Goal: Task Accomplishment & Management: Manage account settings

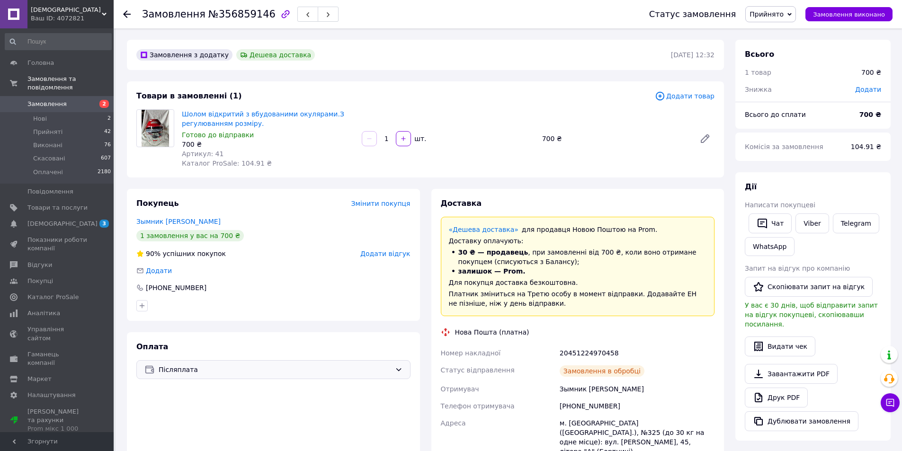
scroll to position [257, 0]
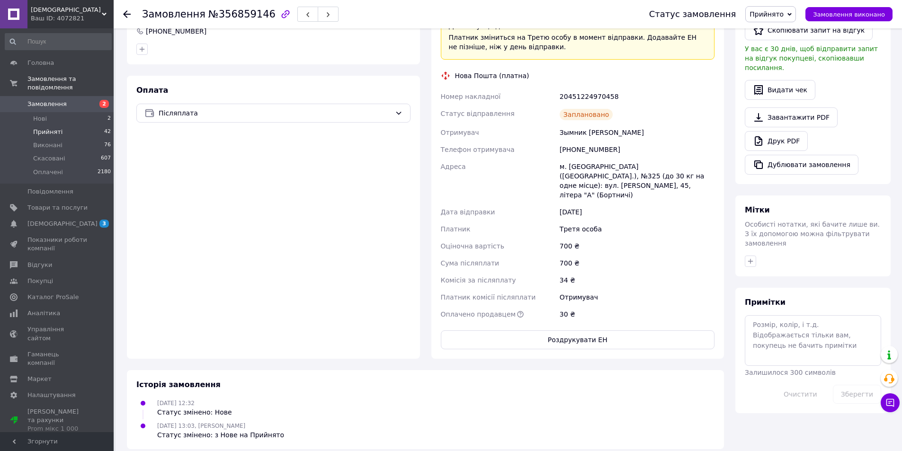
click at [53, 128] on span "Прийняті" at bounding box center [47, 132] width 29 height 9
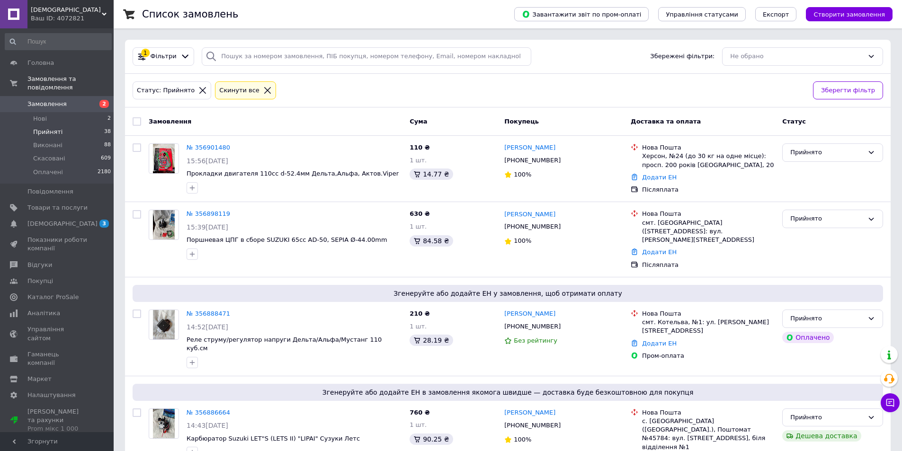
click at [53, 128] on span "Прийняті" at bounding box center [47, 132] width 29 height 9
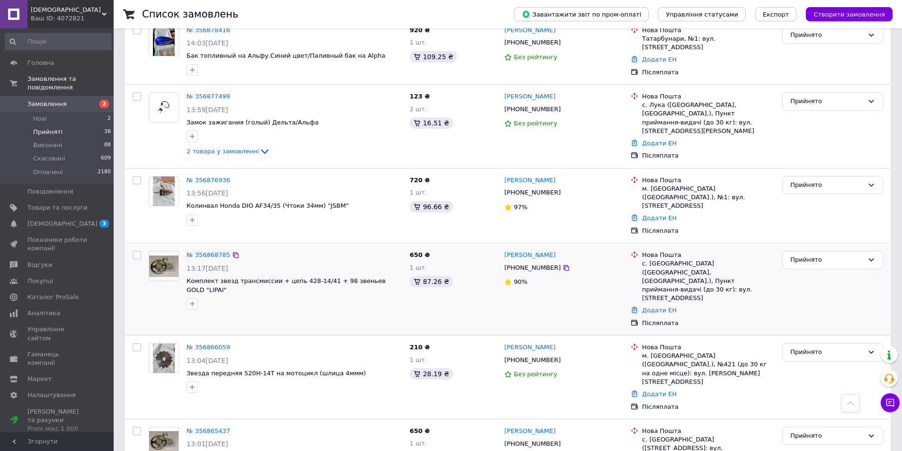
scroll to position [473, 0]
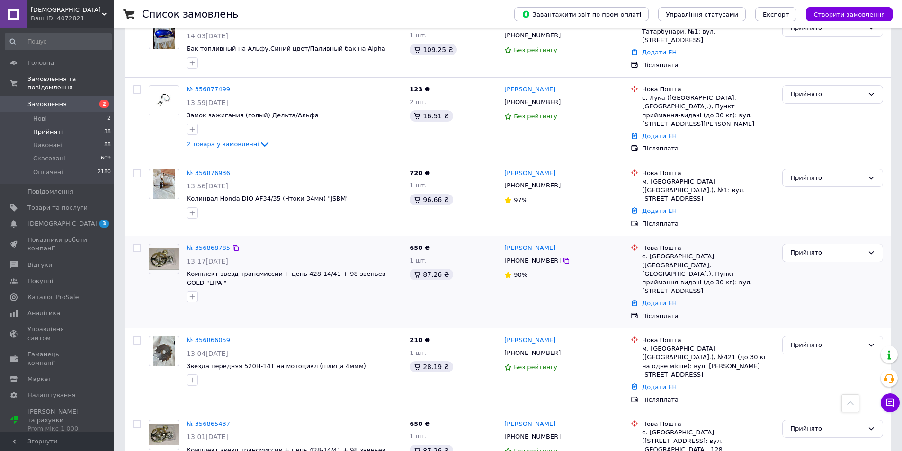
click at [649, 300] on link "Додати ЕН" at bounding box center [659, 303] width 35 height 7
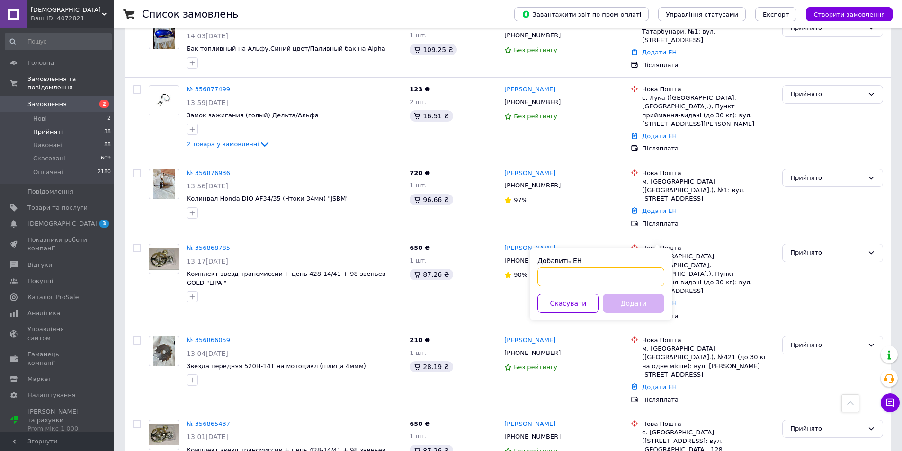
click at [541, 276] on input "Добавить ЕН" at bounding box center [600, 276] width 127 height 19
type input "59001432804297"
click at [614, 300] on button "Додати" at bounding box center [633, 303] width 62 height 19
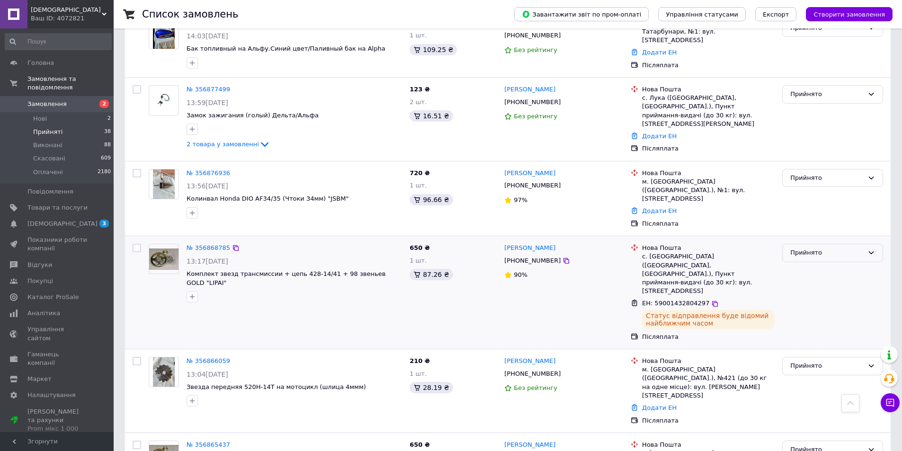
click at [870, 249] on icon at bounding box center [871, 253] width 8 height 8
click at [828, 264] on li "Виконано" at bounding box center [832, 273] width 100 height 18
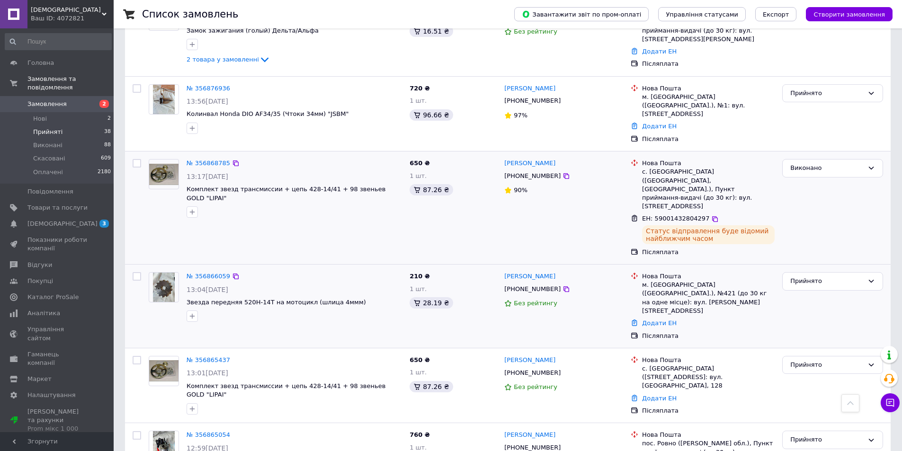
scroll to position [568, 0]
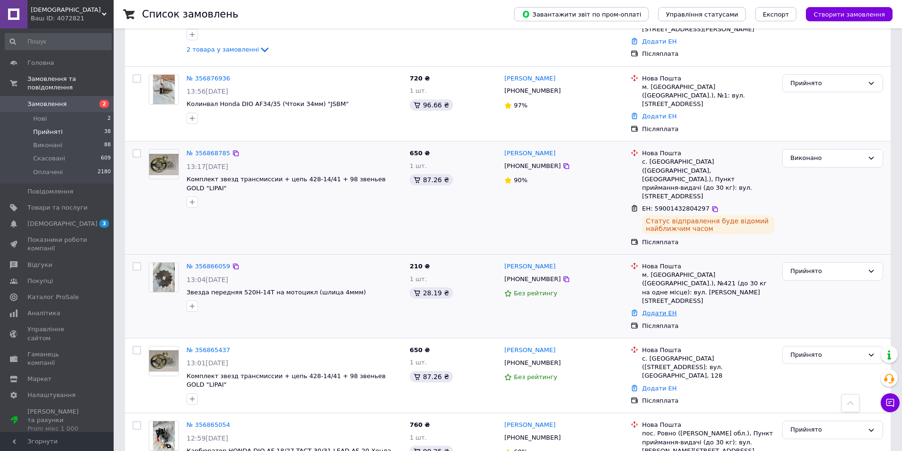
click at [654, 310] on link "Додати ЕН" at bounding box center [659, 313] width 35 height 7
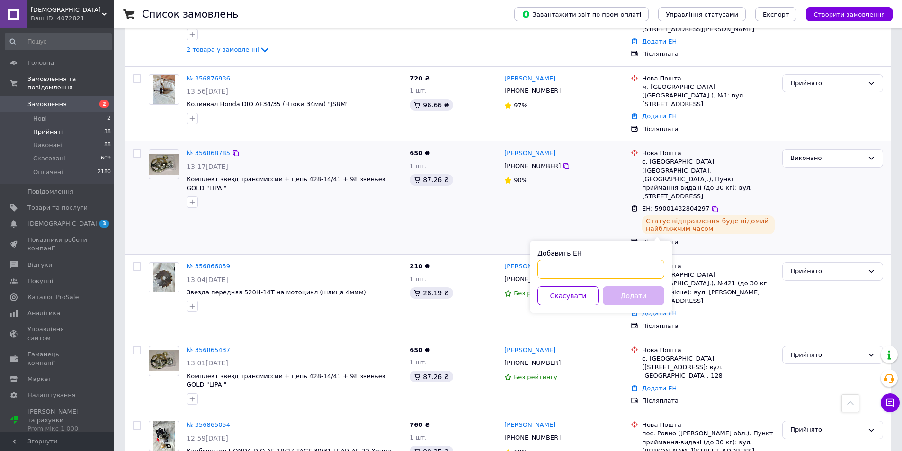
click at [540, 268] on input "Добавить ЕН" at bounding box center [600, 269] width 127 height 19
type input "59001432803246"
click at [613, 298] on button "Додати" at bounding box center [633, 295] width 62 height 19
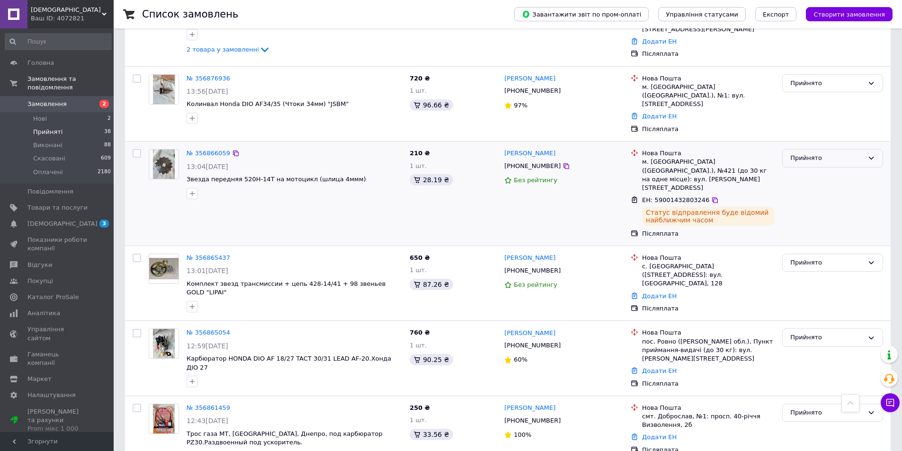
click at [868, 154] on icon at bounding box center [871, 158] width 8 height 8
click at [829, 169] on li "Виконано" at bounding box center [832, 178] width 100 height 18
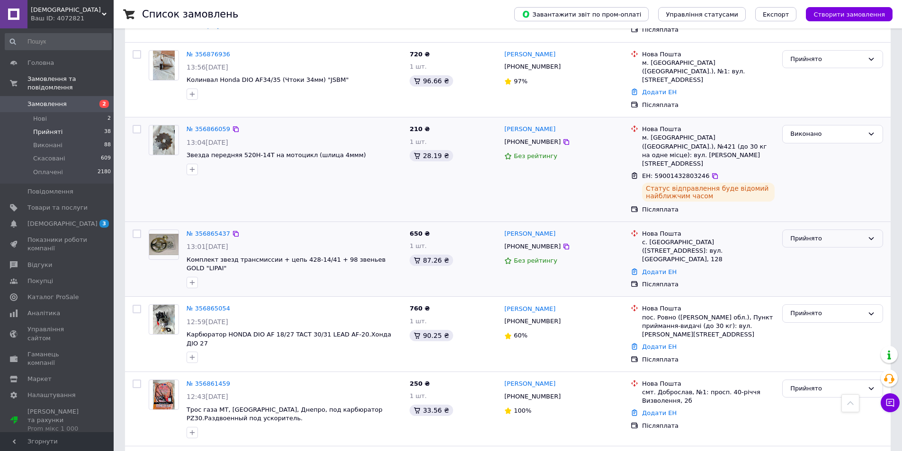
scroll to position [615, 0]
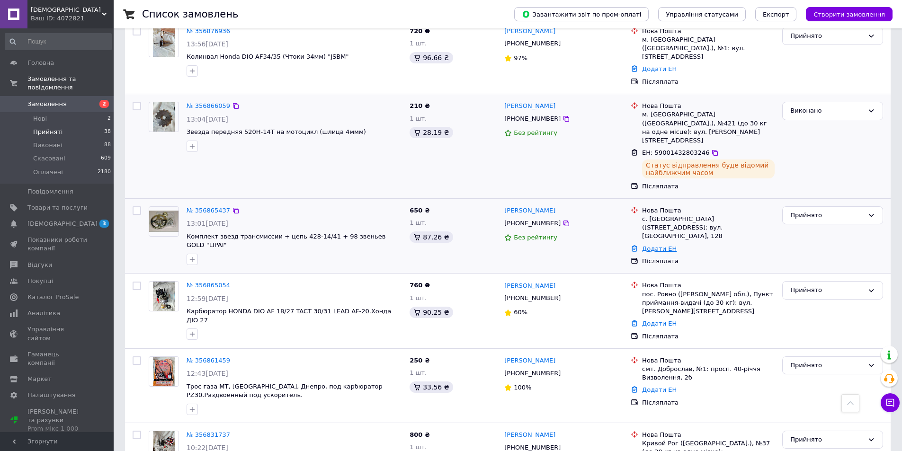
click at [654, 245] on link "Додати ЕН" at bounding box center [659, 248] width 35 height 7
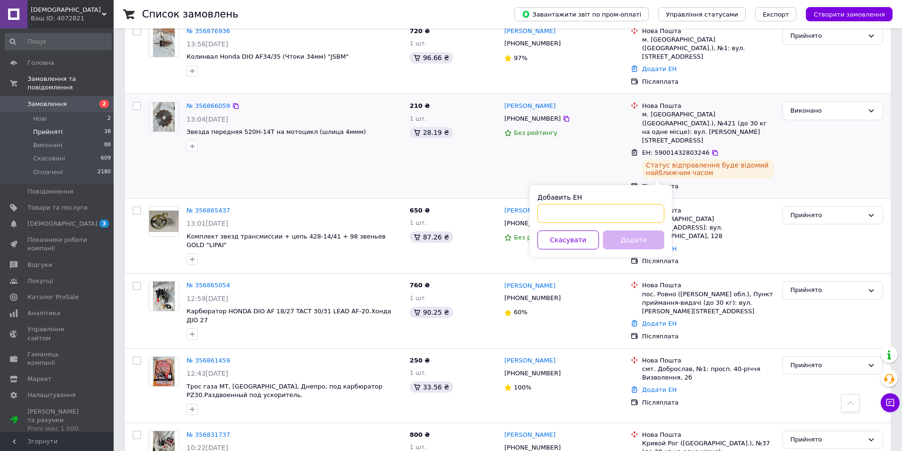
click at [540, 212] on input "Добавить ЕН" at bounding box center [600, 213] width 127 height 19
type input "59001432802103"
click at [619, 239] on button "Додати" at bounding box center [633, 239] width 62 height 19
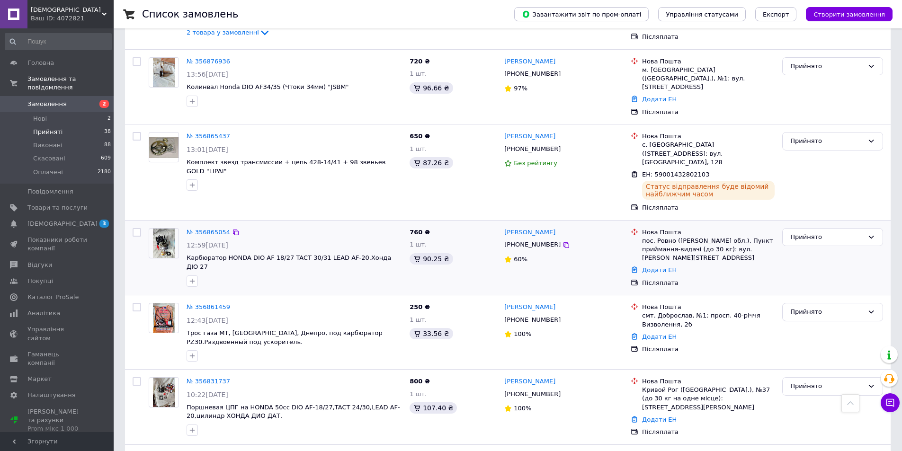
scroll to position [568, 0]
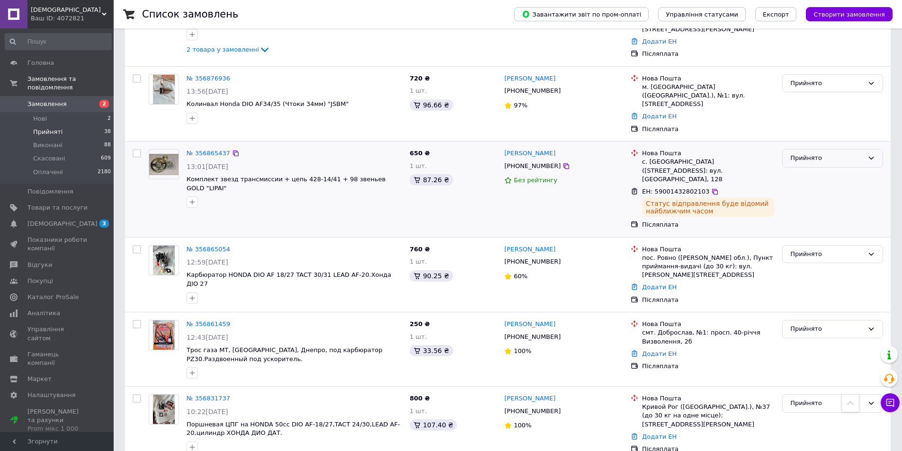
click at [870, 157] on icon at bounding box center [870, 158] width 5 height 3
click at [829, 169] on li "Виконано" at bounding box center [832, 178] width 100 height 18
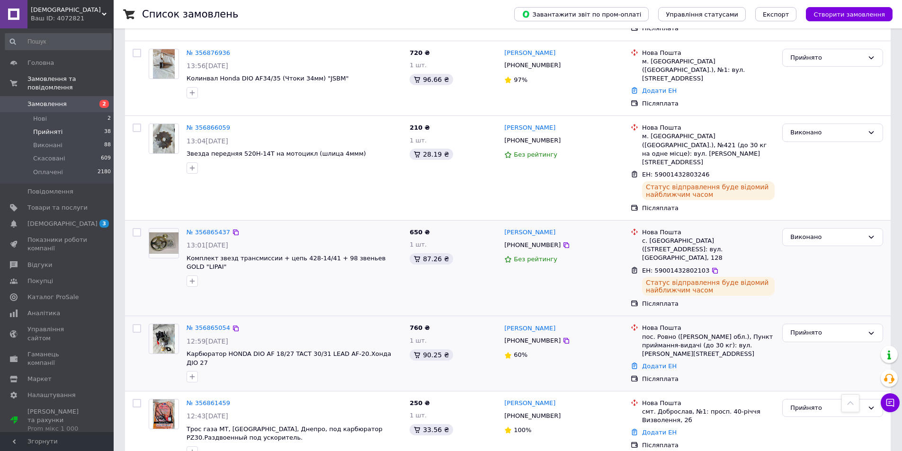
scroll to position [663, 0]
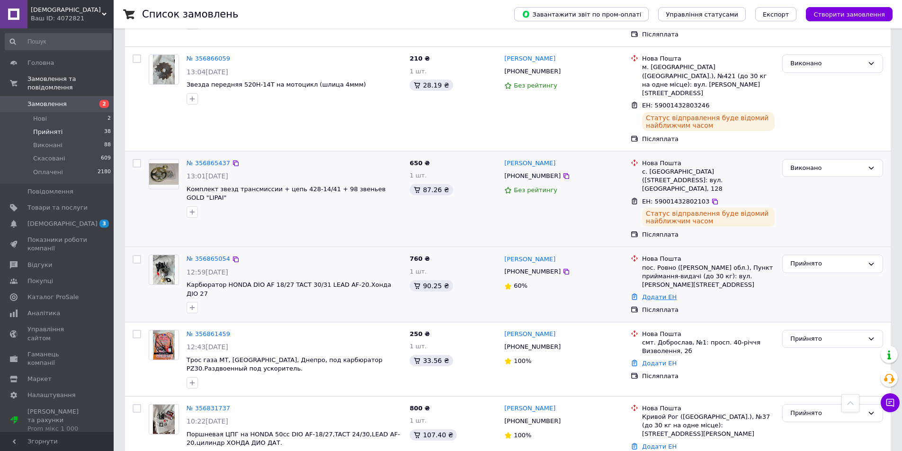
click at [654, 293] on link "Додати ЕН" at bounding box center [659, 296] width 35 height 7
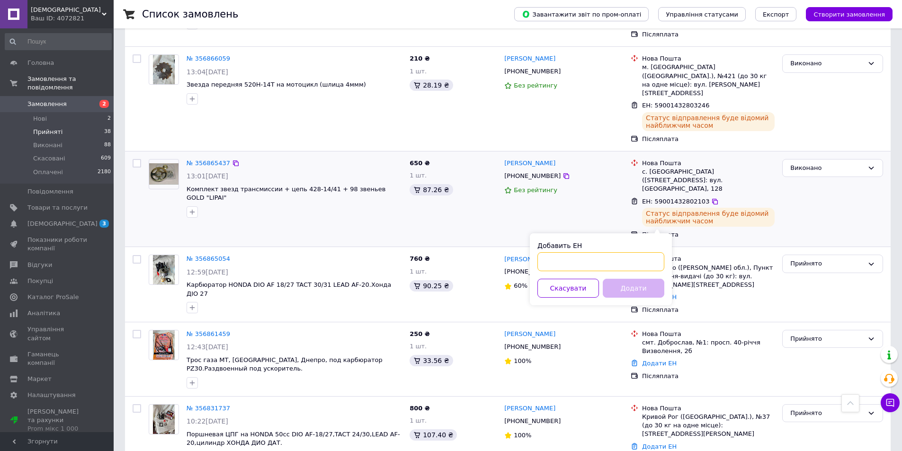
click at [540, 260] on input "Добавить ЕН" at bounding box center [600, 261] width 127 height 19
type input "59001432801366"
click at [614, 284] on button "Додати" at bounding box center [633, 288] width 62 height 19
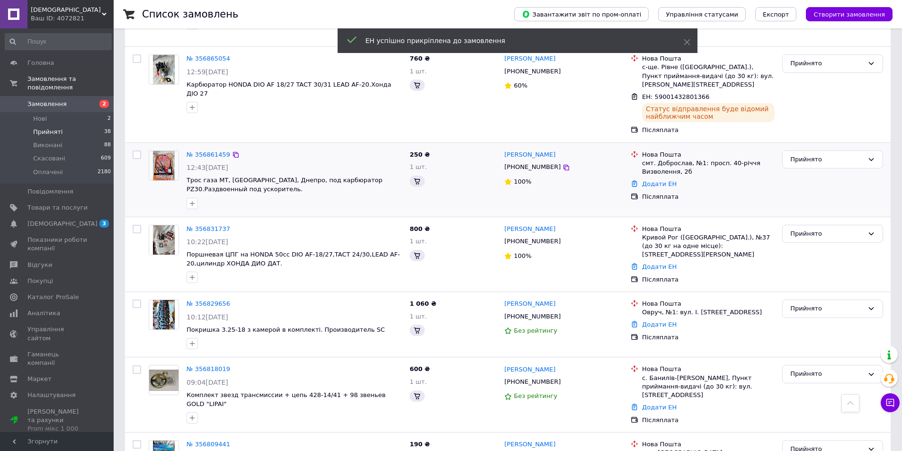
scroll to position [488, 0]
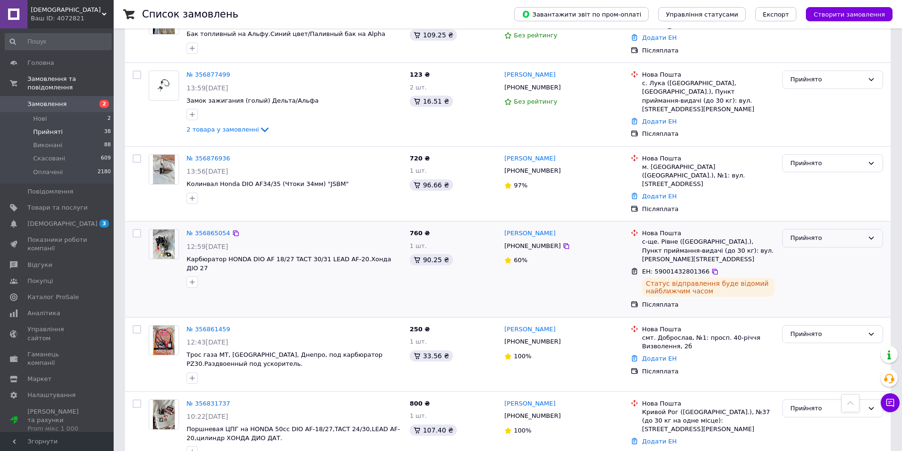
click at [870, 234] on icon at bounding box center [871, 238] width 8 height 8
click at [827, 249] on li "Виконано" at bounding box center [832, 258] width 100 height 18
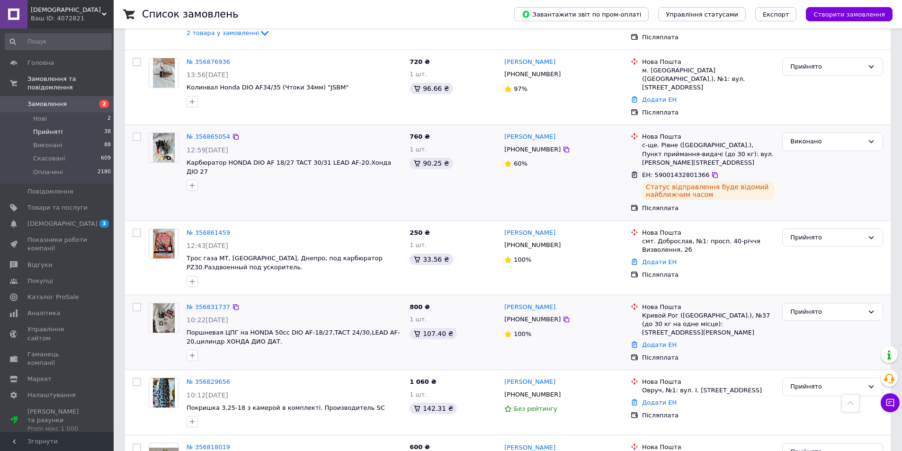
scroll to position [630, 0]
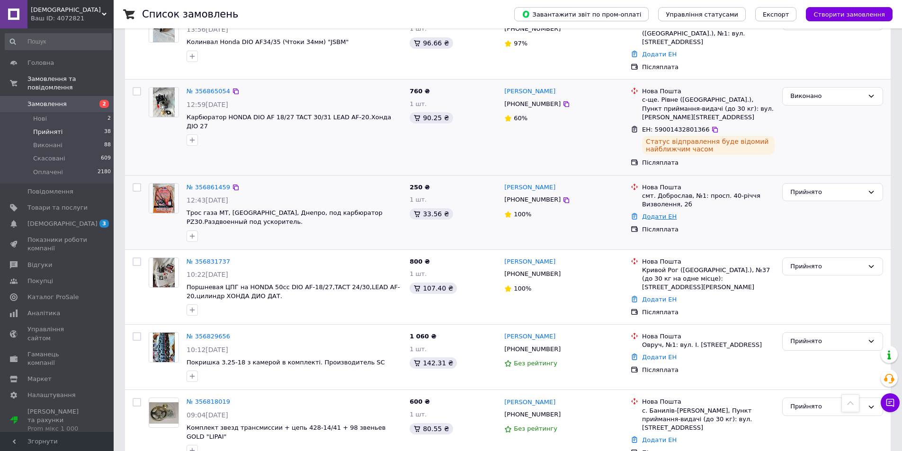
drag, startPoint x: 654, startPoint y: 168, endPoint x: 647, endPoint y: 173, distance: 7.8
click at [653, 213] on link "Додати ЕН" at bounding box center [659, 216] width 35 height 7
click at [540, 211] on input "Добавить ЕН" at bounding box center [600, 207] width 127 height 19
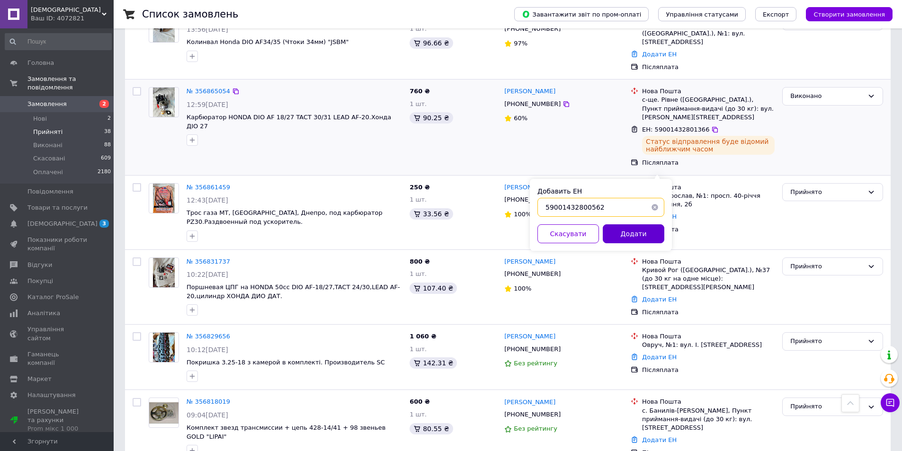
type input "59001432800562"
click at [624, 236] on button "Додати" at bounding box center [633, 233] width 62 height 19
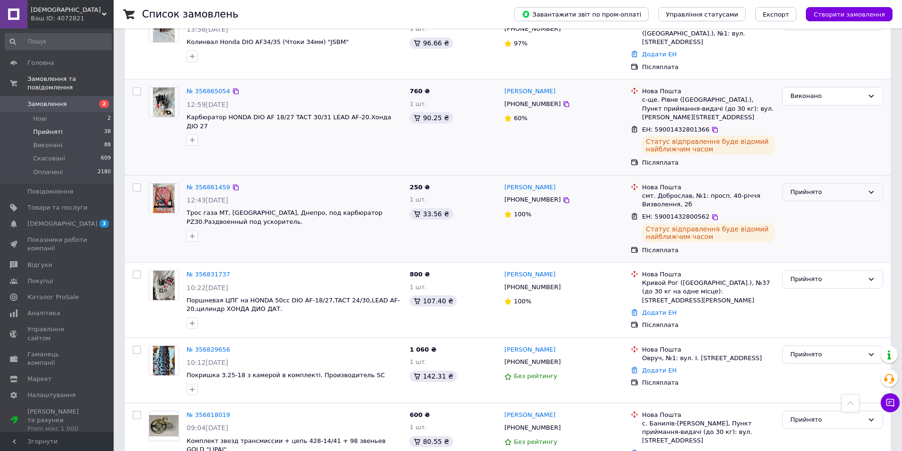
click at [874, 188] on icon at bounding box center [871, 192] width 8 height 8
click at [826, 203] on li "Виконано" at bounding box center [832, 212] width 100 height 18
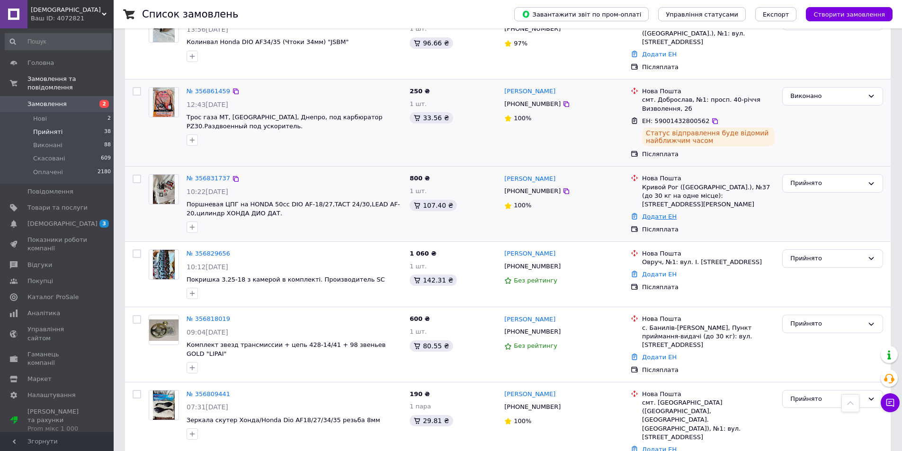
click at [652, 213] on link "Додати ЕН" at bounding box center [659, 216] width 35 height 7
click at [540, 199] on input "Добавить ЕН" at bounding box center [600, 198] width 127 height 19
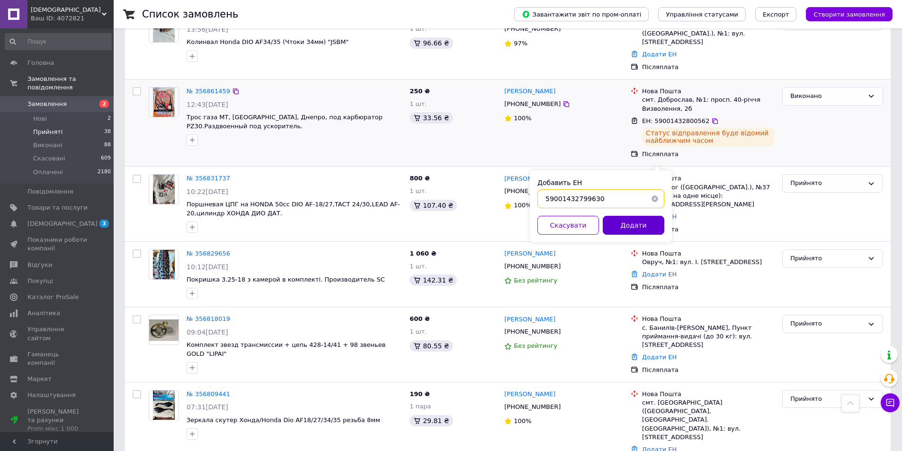
type input "59001432799630"
click at [617, 221] on button "Додати" at bounding box center [633, 225] width 62 height 19
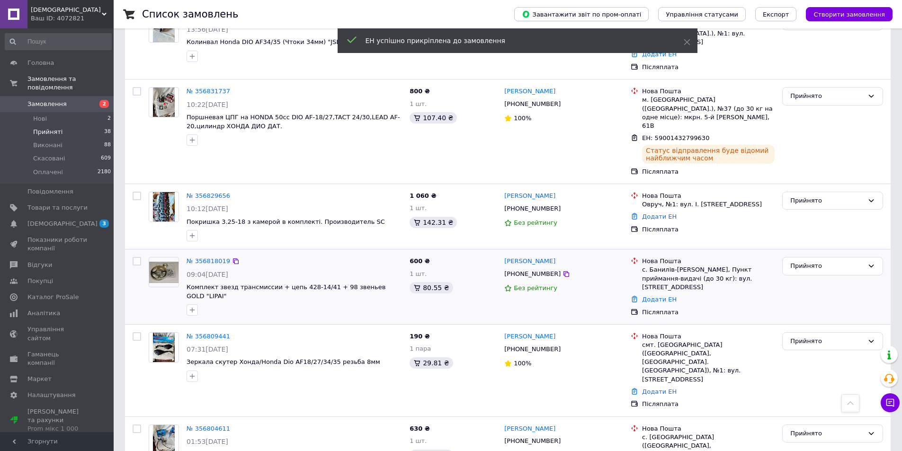
scroll to position [583, 0]
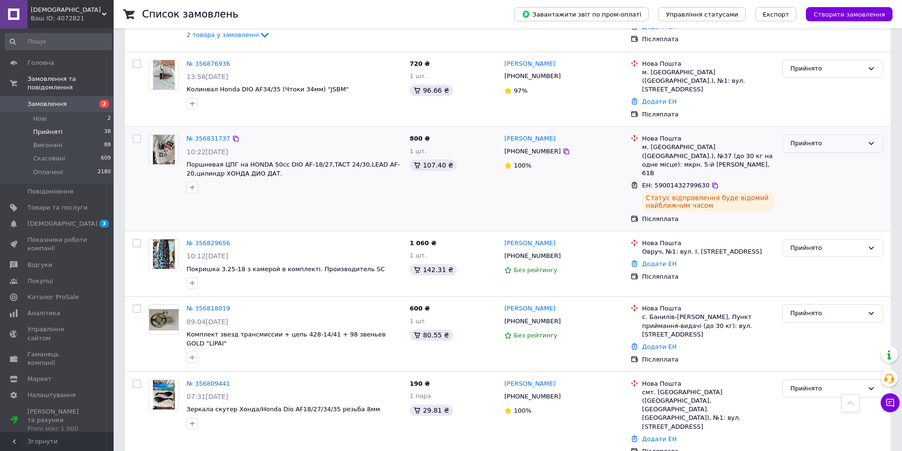
click at [871, 140] on icon at bounding box center [871, 144] width 8 height 8
click at [824, 155] on li "Виконано" at bounding box center [832, 164] width 100 height 18
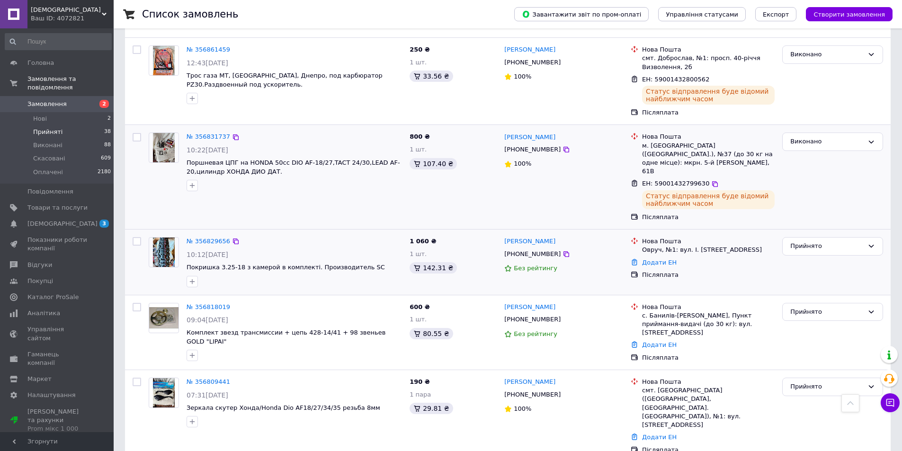
scroll to position [677, 0]
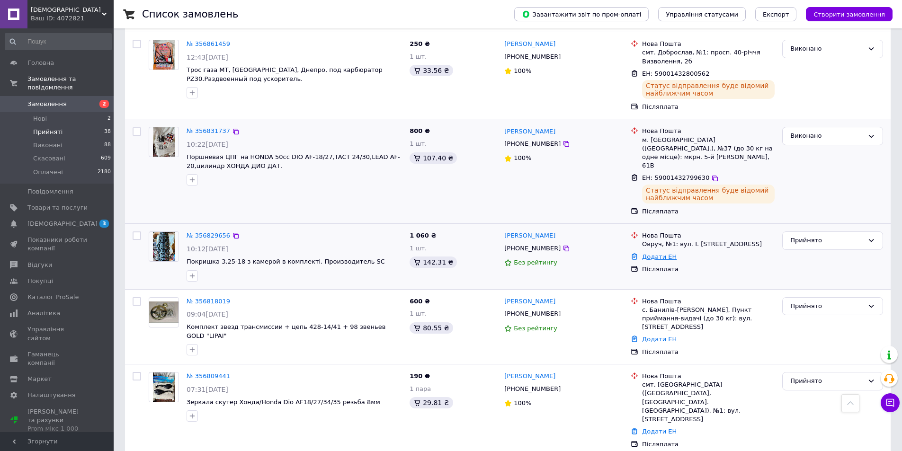
click at [652, 253] on link "Додати ЕН" at bounding box center [659, 256] width 35 height 7
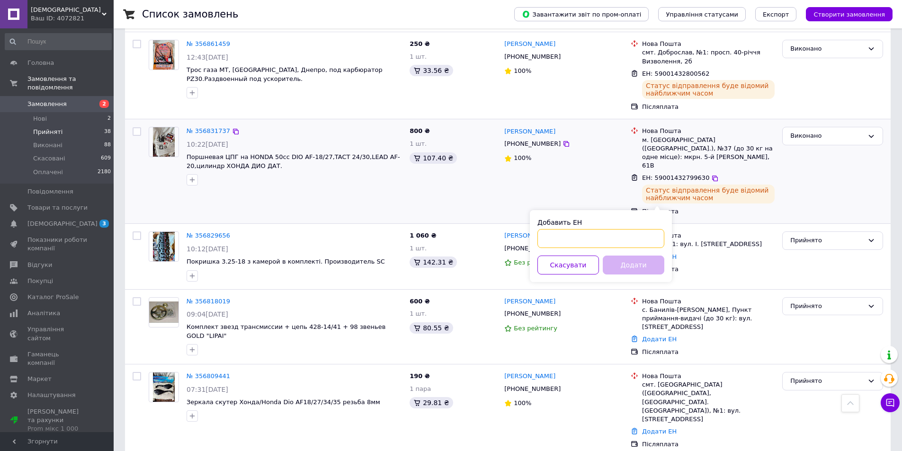
click at [541, 239] on input "Добавить ЕН" at bounding box center [600, 238] width 127 height 19
type input "59001432798570"
click at [621, 267] on button "Додати" at bounding box center [633, 265] width 62 height 19
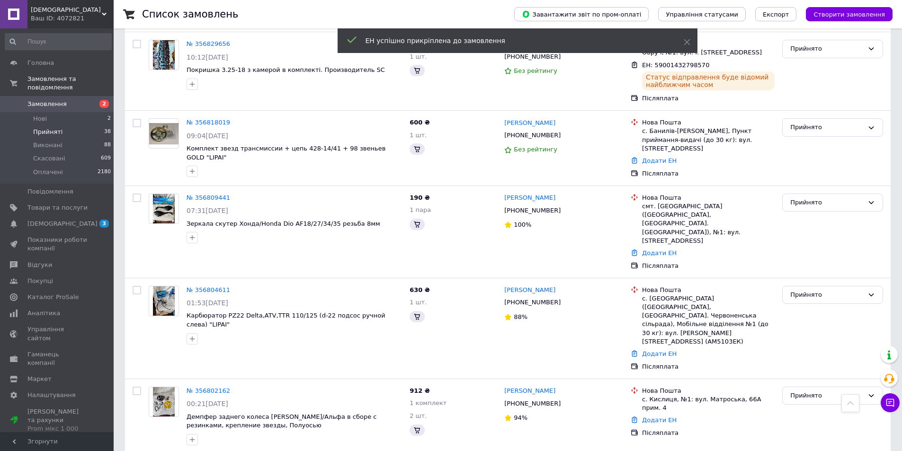
scroll to position [494, 0]
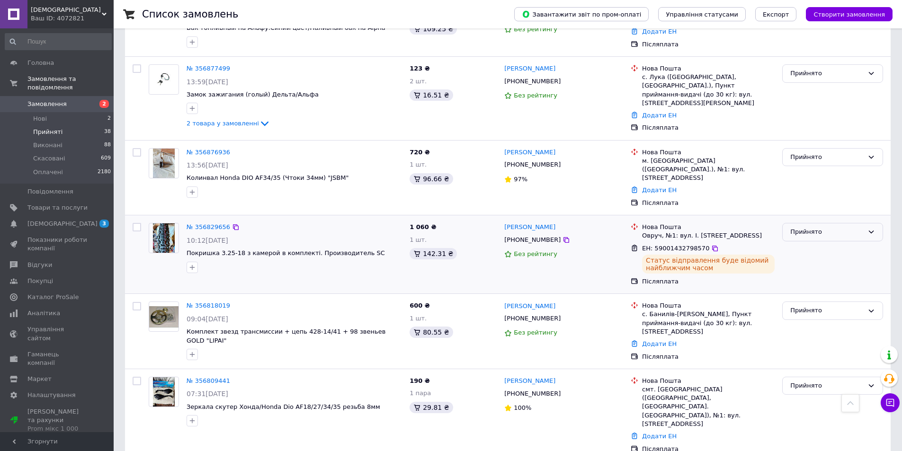
click at [869, 231] on icon at bounding box center [870, 232] width 5 height 3
click at [833, 243] on li "Виконано" at bounding box center [832, 252] width 100 height 18
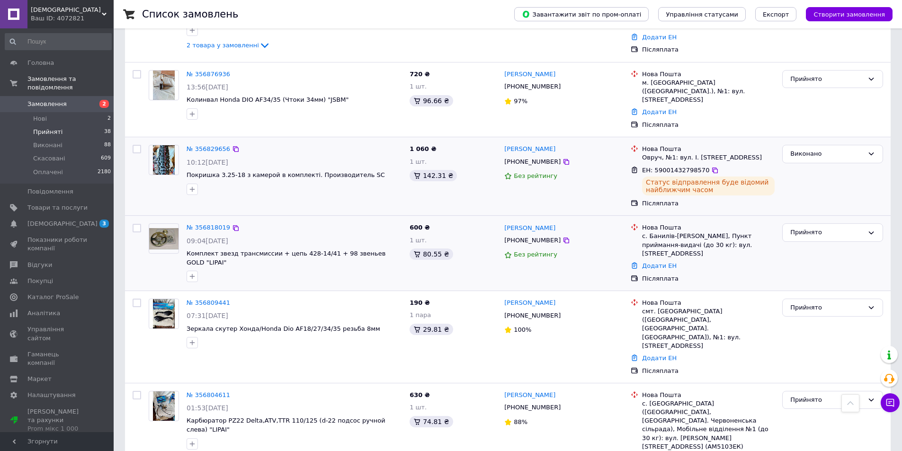
scroll to position [589, 0]
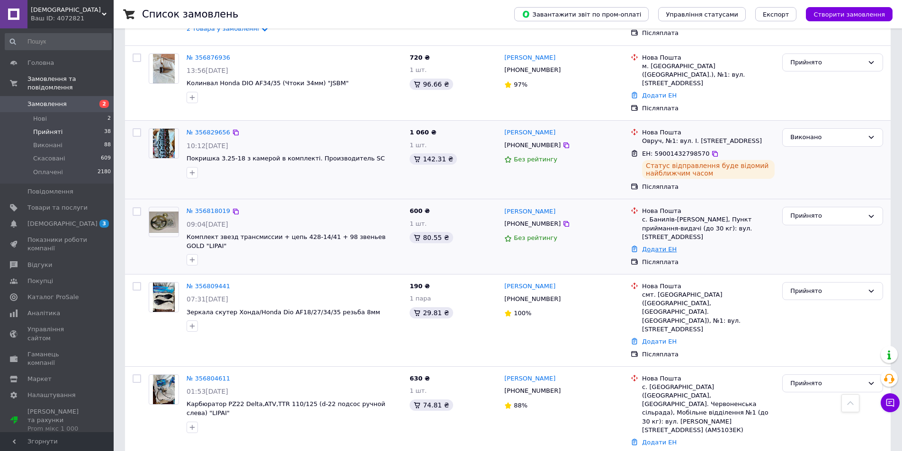
click at [649, 246] on link "Додати ЕН" at bounding box center [659, 249] width 35 height 7
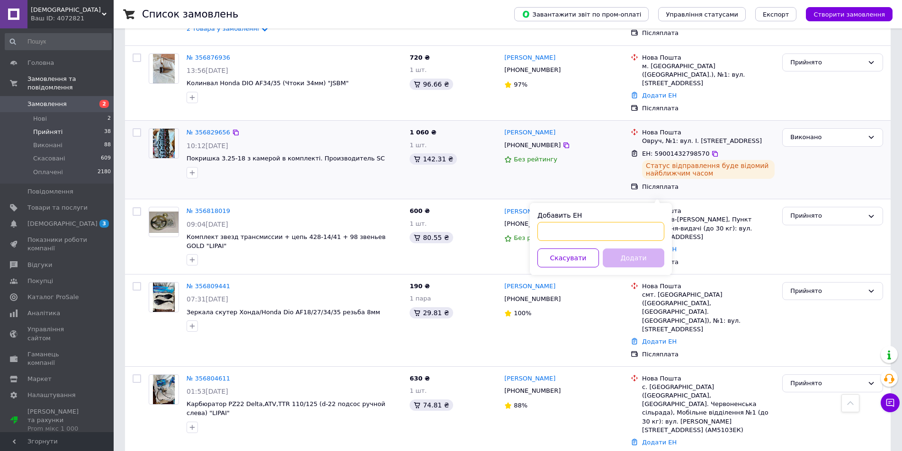
click at [538, 230] on input "Добавить ЕН" at bounding box center [600, 231] width 127 height 19
type input "59001432797594"
click at [616, 255] on button "Додати" at bounding box center [633, 257] width 62 height 19
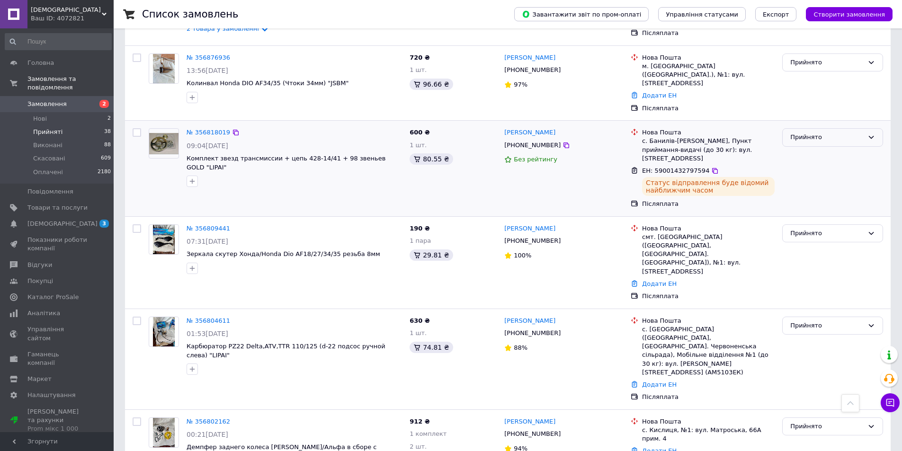
click at [871, 133] on icon at bounding box center [871, 137] width 8 height 8
click at [837, 149] on li "Виконано" at bounding box center [832, 158] width 100 height 18
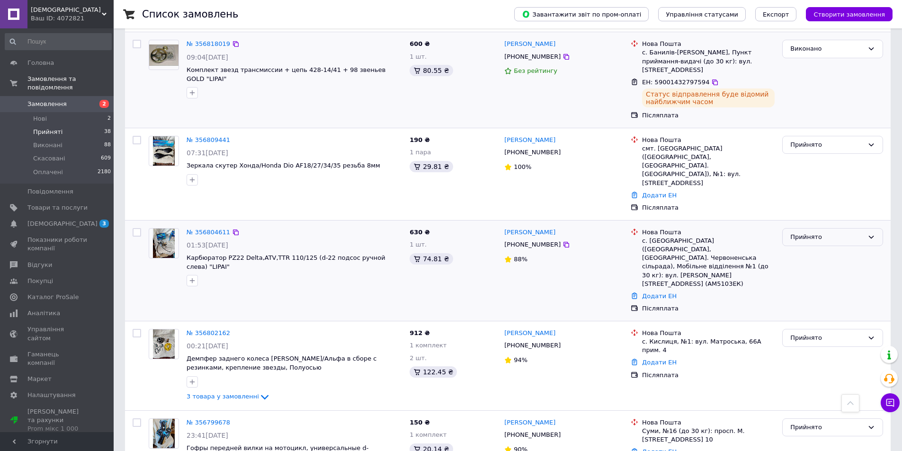
scroll to position [683, 0]
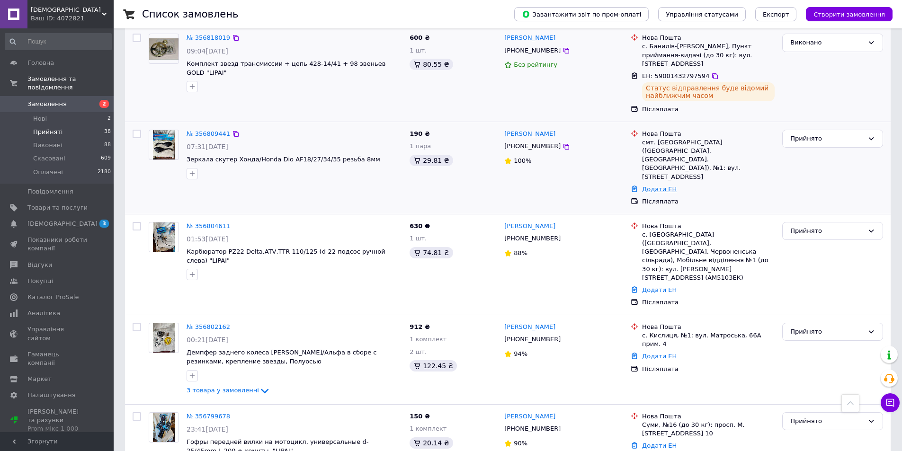
click at [659, 186] on link "Додати ЕН" at bounding box center [659, 189] width 35 height 7
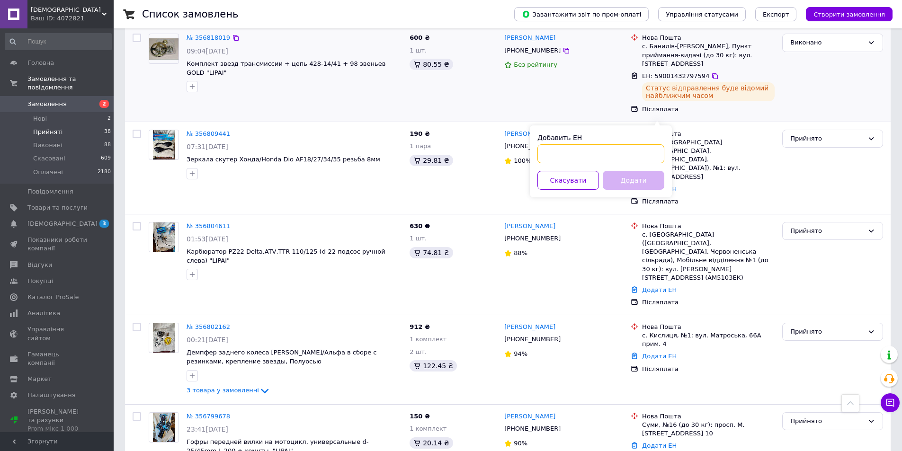
click at [540, 152] on input "Добавить ЕН" at bounding box center [600, 153] width 127 height 19
type input "59001432796691"
click at [616, 178] on button "Додати" at bounding box center [633, 180] width 62 height 19
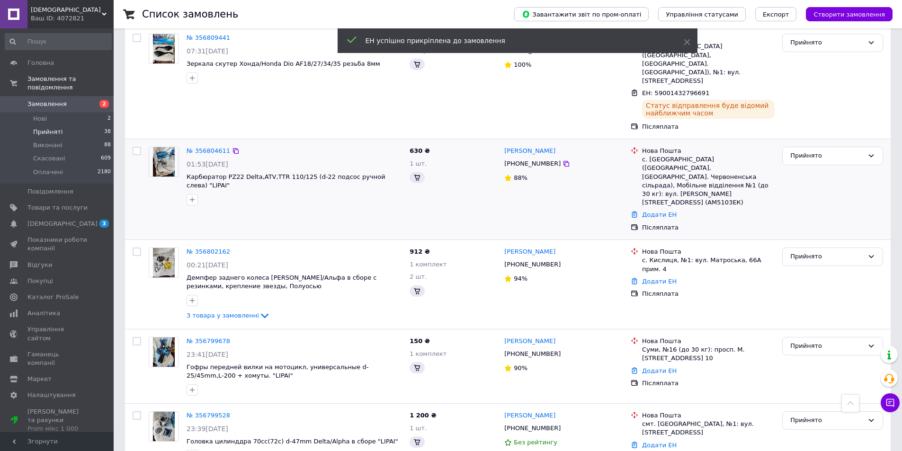
scroll to position [596, 0]
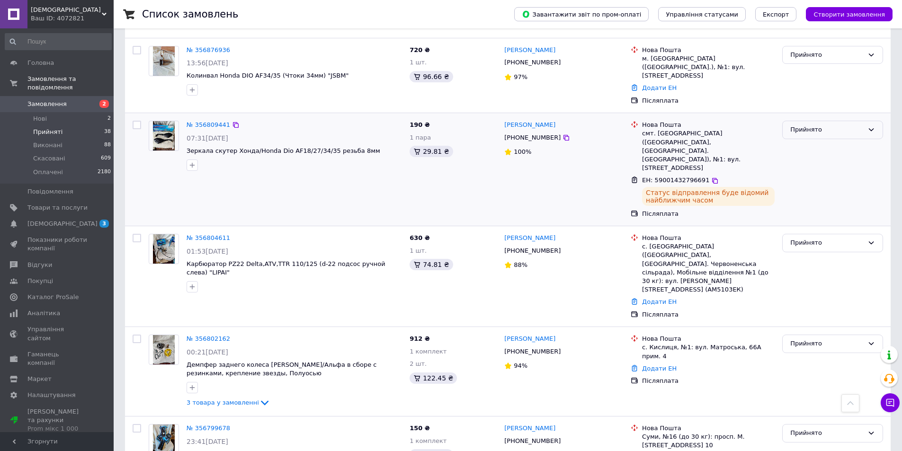
click at [873, 126] on icon at bounding box center [871, 130] width 8 height 8
click at [835, 141] on li "Виконано" at bounding box center [832, 150] width 100 height 18
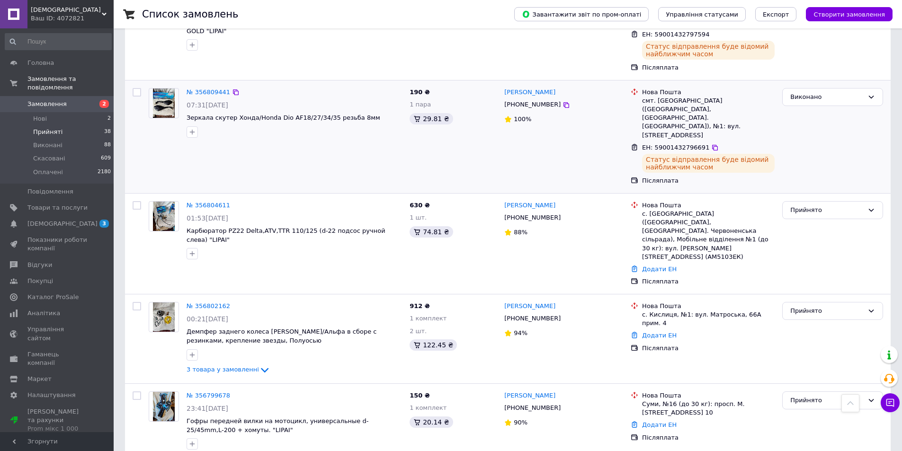
scroll to position [738, 0]
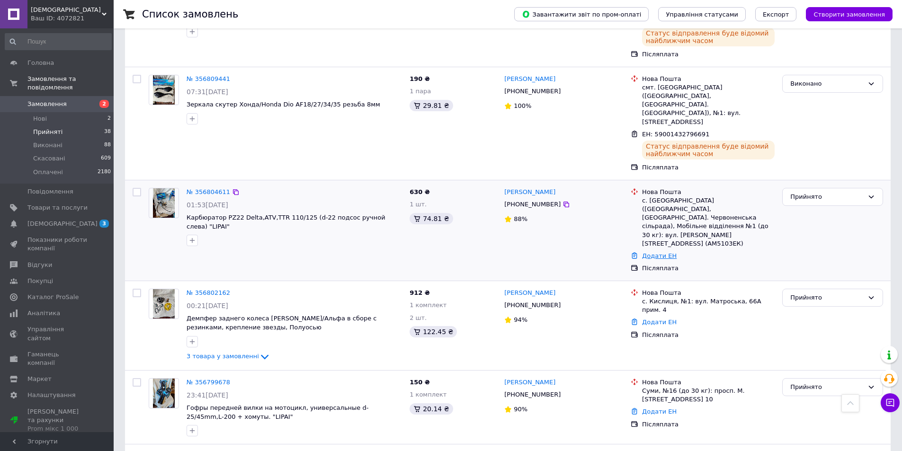
click at [659, 252] on link "Додати ЕН" at bounding box center [659, 255] width 35 height 7
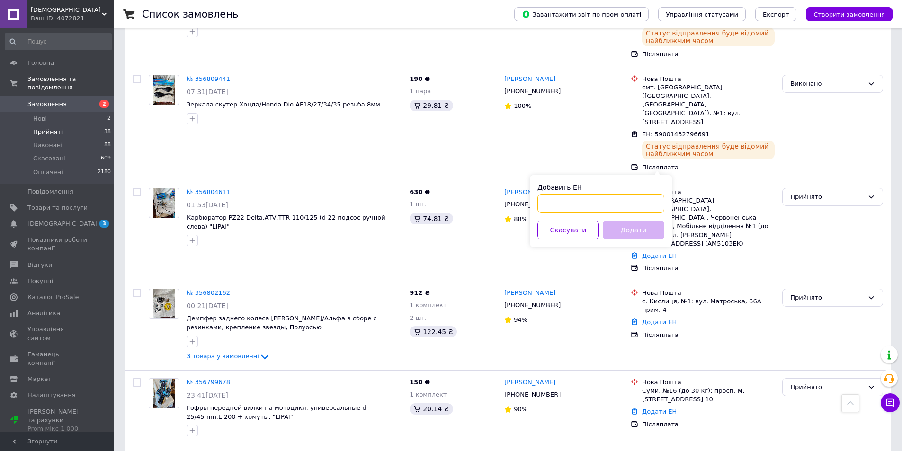
click at [541, 200] on input "Добавить ЕН" at bounding box center [600, 203] width 127 height 19
type input "59001432795813"
click at [621, 229] on button "Додати" at bounding box center [633, 230] width 62 height 19
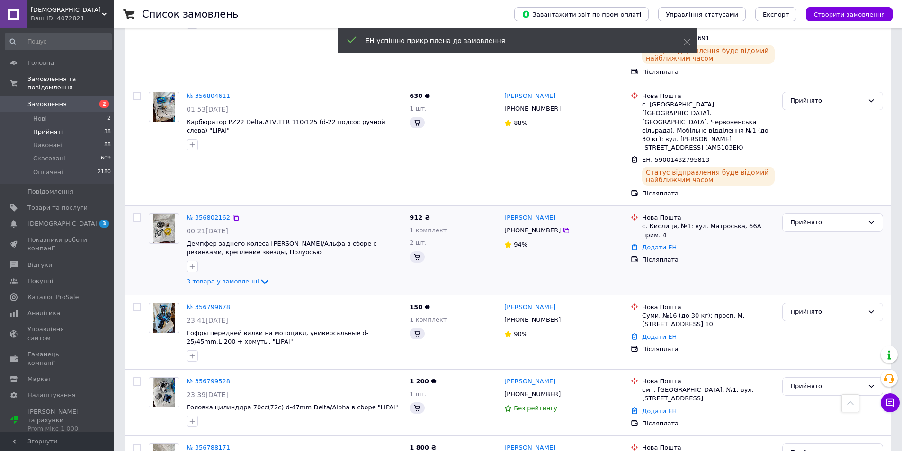
scroll to position [651, 0]
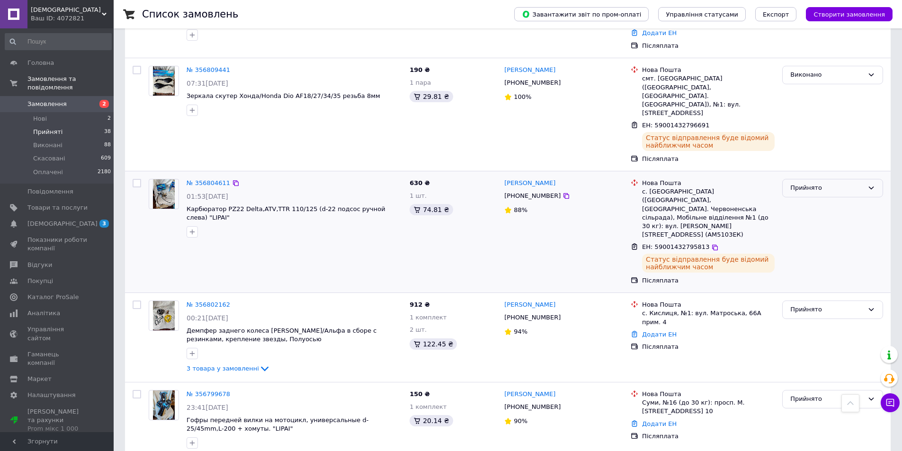
click at [870, 184] on icon at bounding box center [871, 188] width 8 height 8
click at [830, 199] on li "Виконано" at bounding box center [832, 208] width 100 height 18
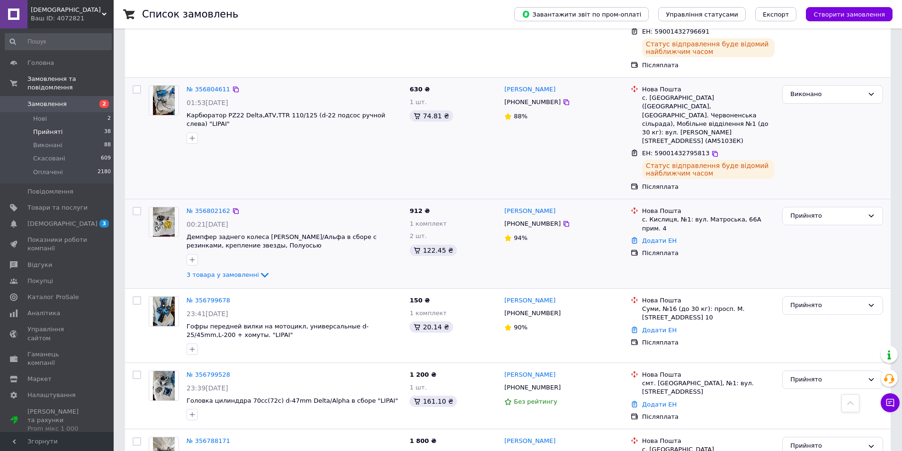
scroll to position [746, 0]
click at [655, 236] on link "Додати ЕН" at bounding box center [659, 239] width 35 height 7
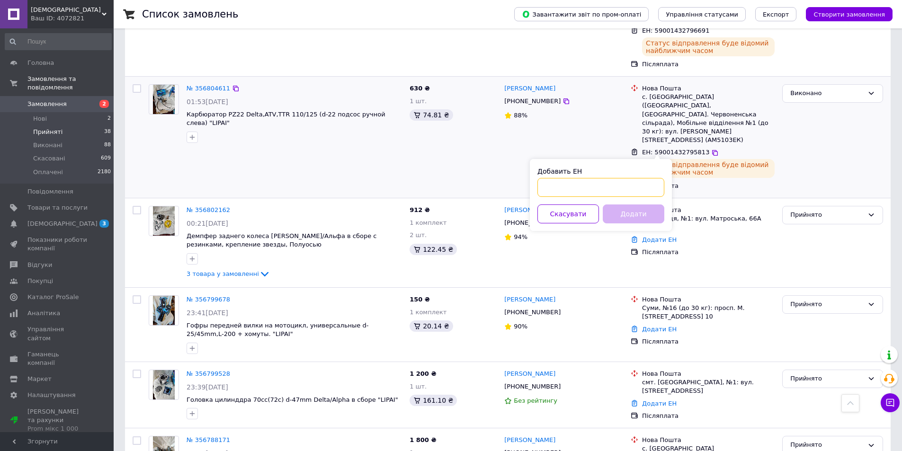
click at [541, 186] on input "Добавить ЕН" at bounding box center [600, 187] width 127 height 19
type input "59001432795077"
click at [610, 213] on button "Додати" at bounding box center [633, 213] width 62 height 19
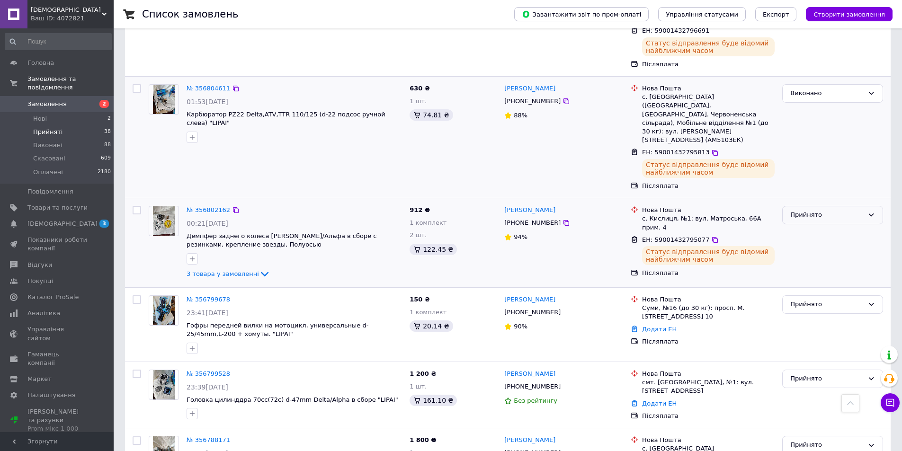
click at [872, 211] on icon at bounding box center [871, 215] width 8 height 8
click at [830, 226] on li "Виконано" at bounding box center [832, 235] width 100 height 18
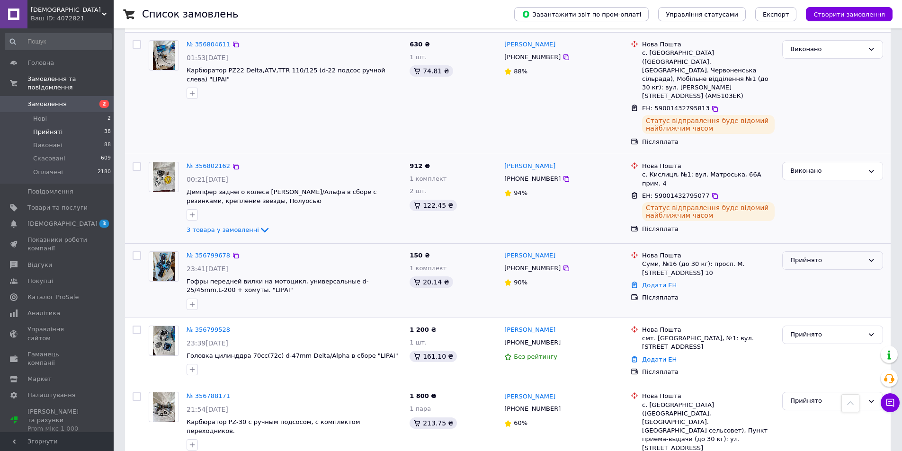
scroll to position [698, 0]
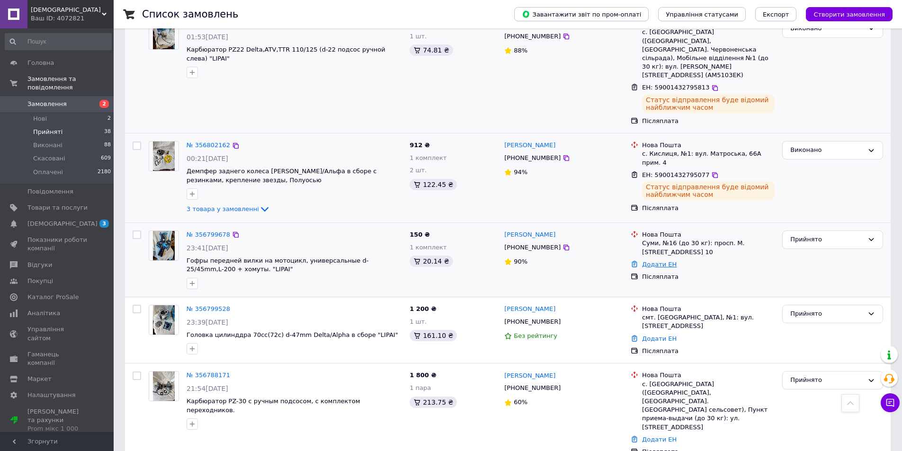
click at [655, 261] on link "Додати ЕН" at bounding box center [659, 264] width 35 height 7
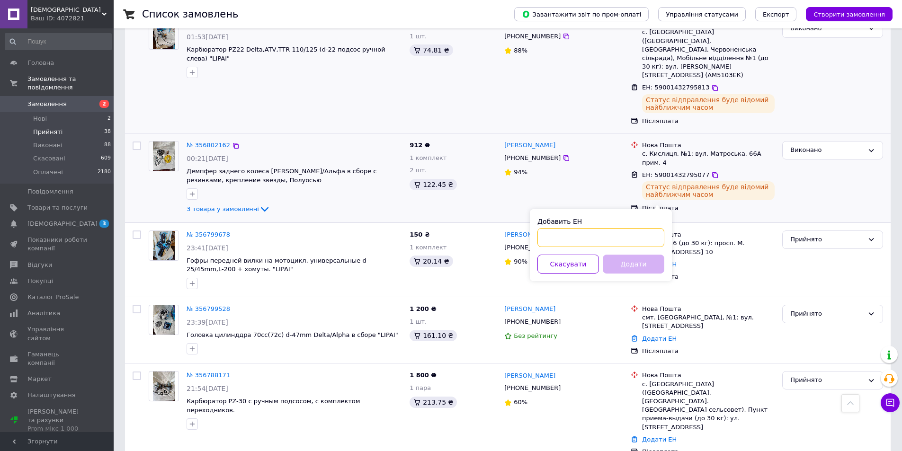
click at [541, 236] on input "Добавить ЕН" at bounding box center [600, 237] width 127 height 19
type input "59001432794537"
click at [625, 263] on button "Додати" at bounding box center [633, 264] width 62 height 19
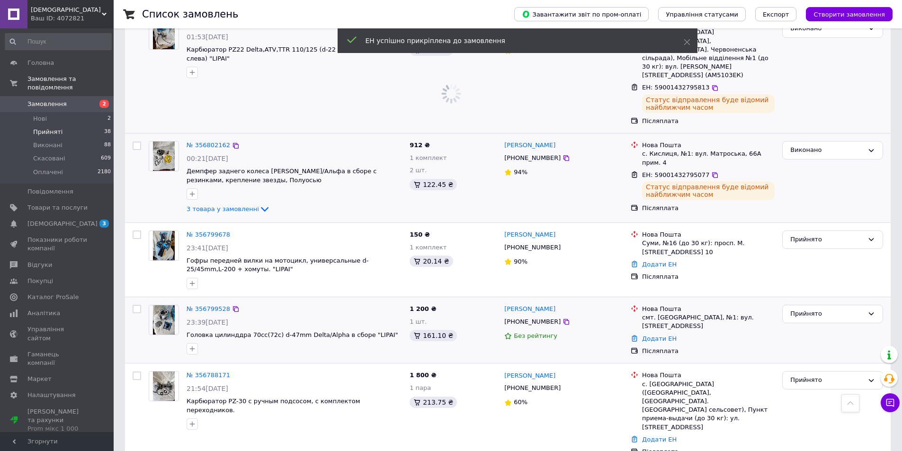
scroll to position [593, 0]
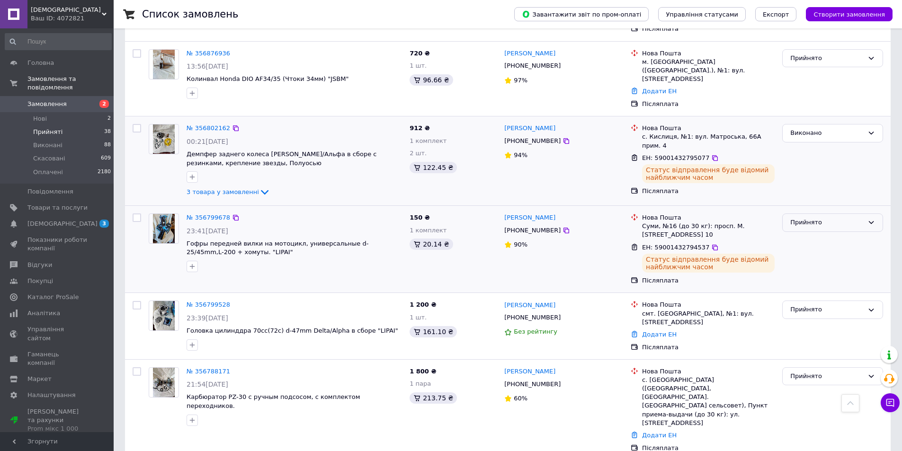
click at [870, 219] on icon at bounding box center [871, 223] width 8 height 8
click at [835, 234] on li "Виконано" at bounding box center [832, 243] width 100 height 18
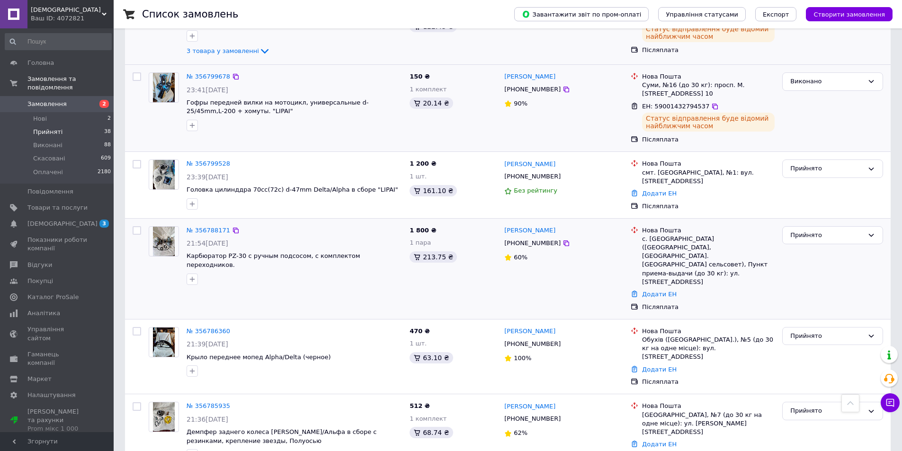
scroll to position [735, 0]
click at [653, 189] on link "Додати ЕН" at bounding box center [659, 192] width 35 height 7
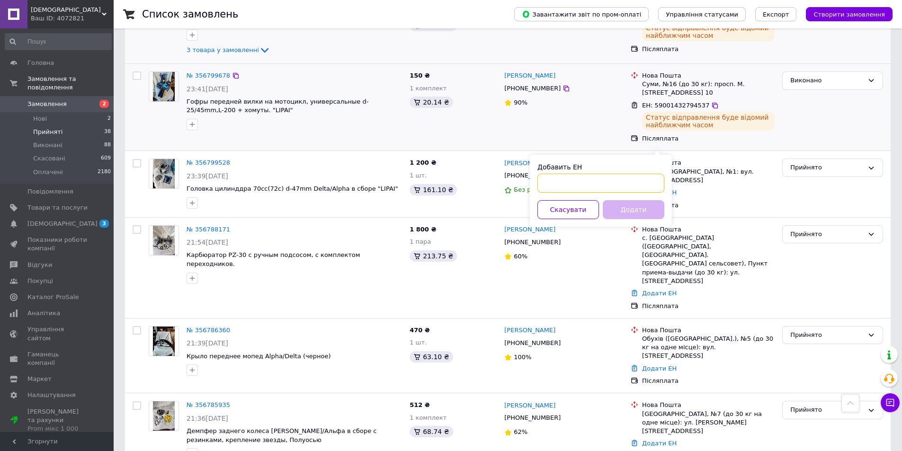
click at [541, 182] on input "Добавить ЕН" at bounding box center [600, 183] width 127 height 19
type input "[CREDIT_CARD_NUMBER]"
click at [621, 205] on button "Додати" at bounding box center [633, 209] width 62 height 19
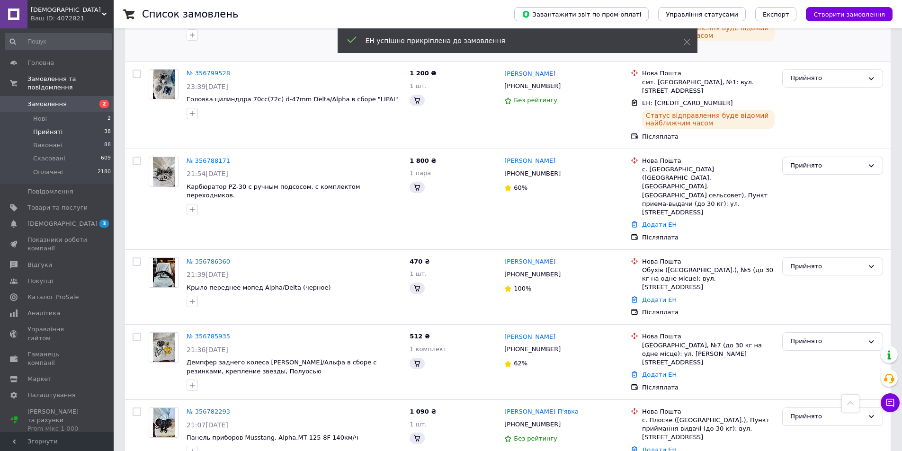
scroll to position [646, 0]
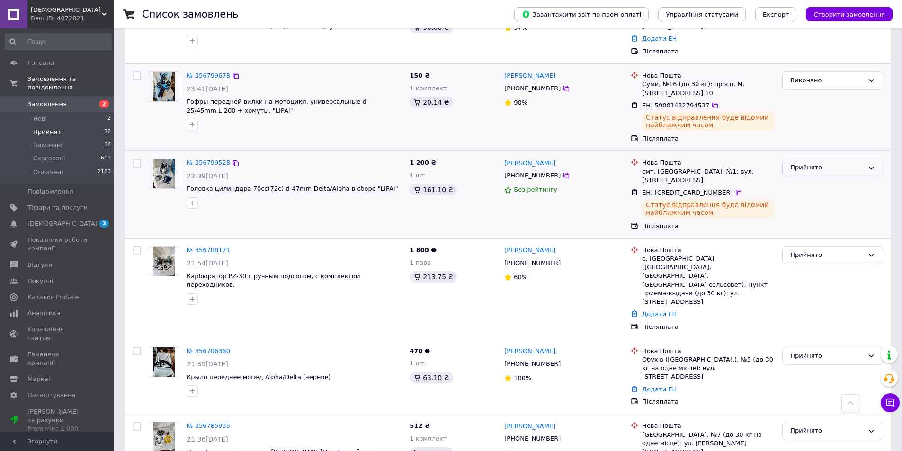
click at [872, 164] on icon at bounding box center [871, 168] width 8 height 8
click at [822, 179] on li "Виконано" at bounding box center [832, 188] width 100 height 18
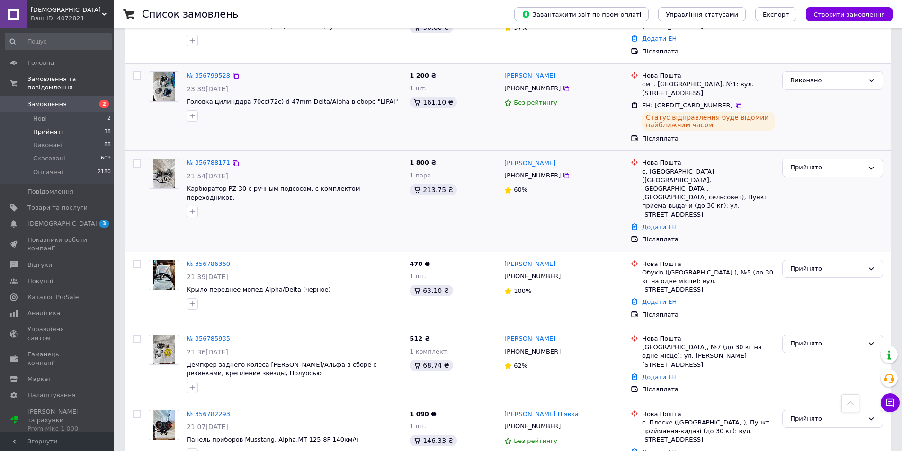
click at [653, 223] on link "Додати ЕН" at bounding box center [659, 226] width 35 height 7
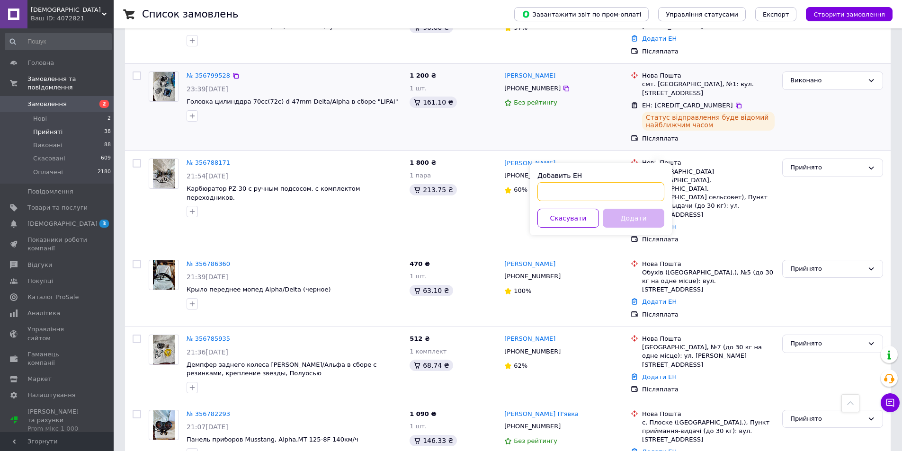
click at [540, 191] on input "Добавить ЕН" at bounding box center [600, 191] width 127 height 19
type input "59001432792506"
click at [623, 218] on button "Додати" at bounding box center [633, 218] width 62 height 19
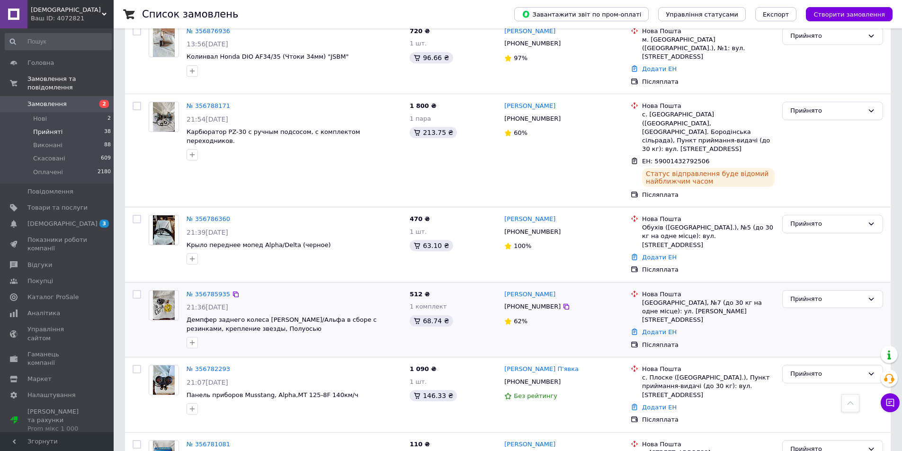
scroll to position [598, 0]
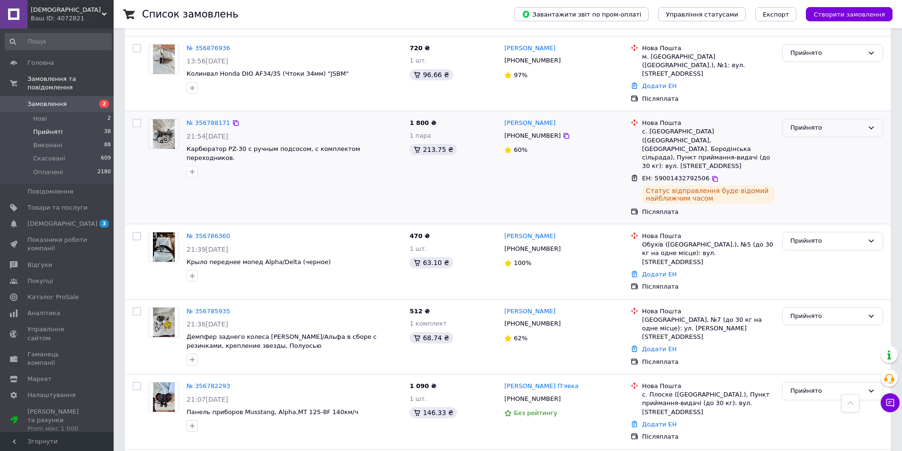
click at [869, 124] on icon at bounding box center [871, 128] width 8 height 8
click at [822, 139] on li "Виконано" at bounding box center [832, 148] width 100 height 18
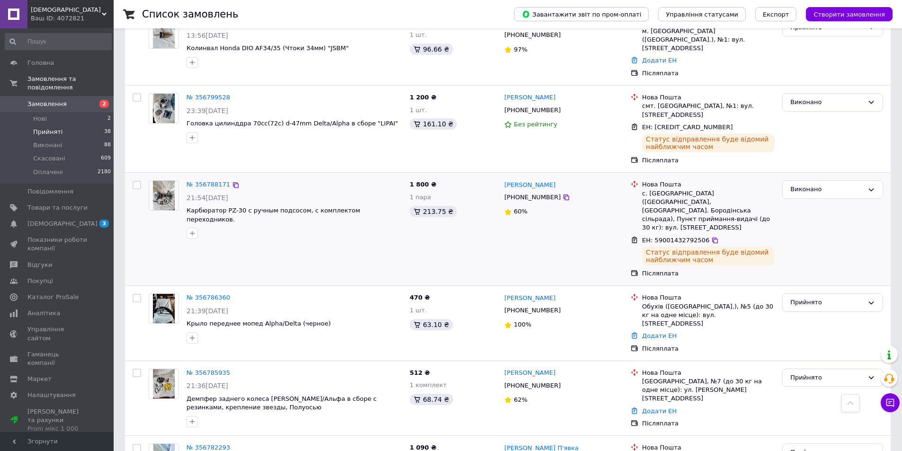
scroll to position [693, 0]
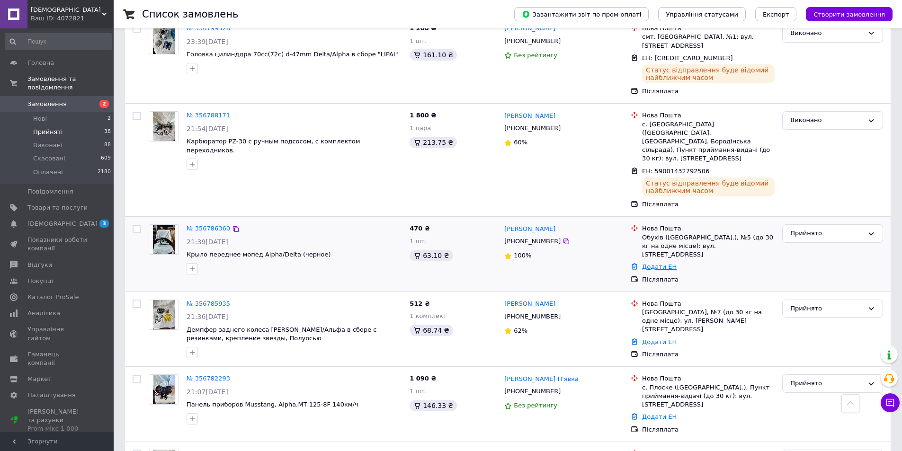
click at [650, 263] on link "Додати ЕН" at bounding box center [659, 266] width 35 height 7
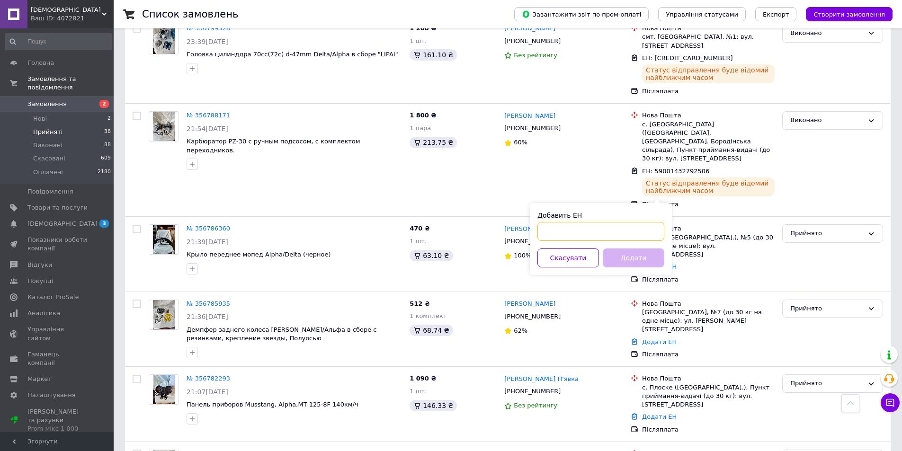
click at [540, 230] on input "Добавить ЕН" at bounding box center [600, 231] width 127 height 19
type input "59001432791444"
click at [619, 253] on button "Додати" at bounding box center [633, 257] width 62 height 19
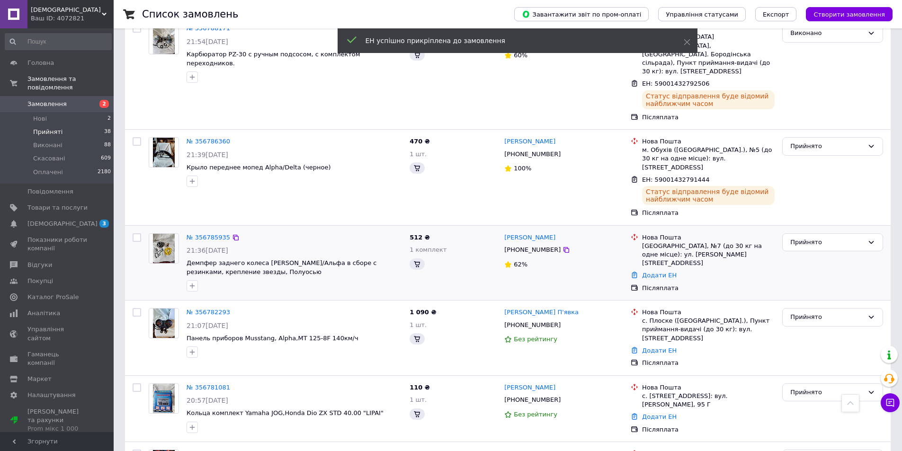
scroll to position [606, 0]
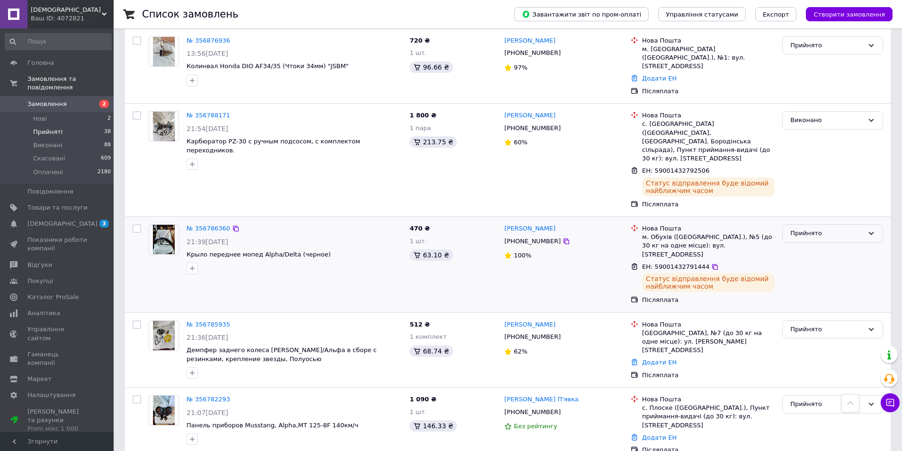
click at [869, 232] on icon at bounding box center [870, 233] width 5 height 3
click at [830, 245] on li "Виконано" at bounding box center [832, 254] width 100 height 18
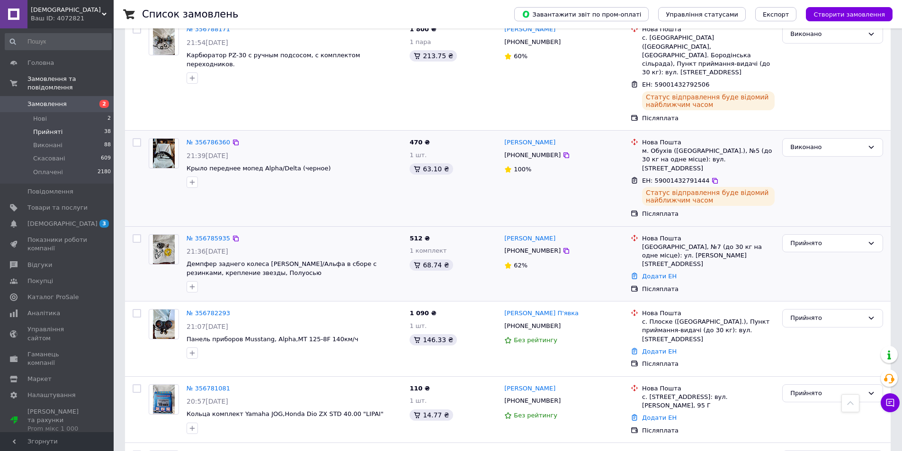
scroll to position [700, 0]
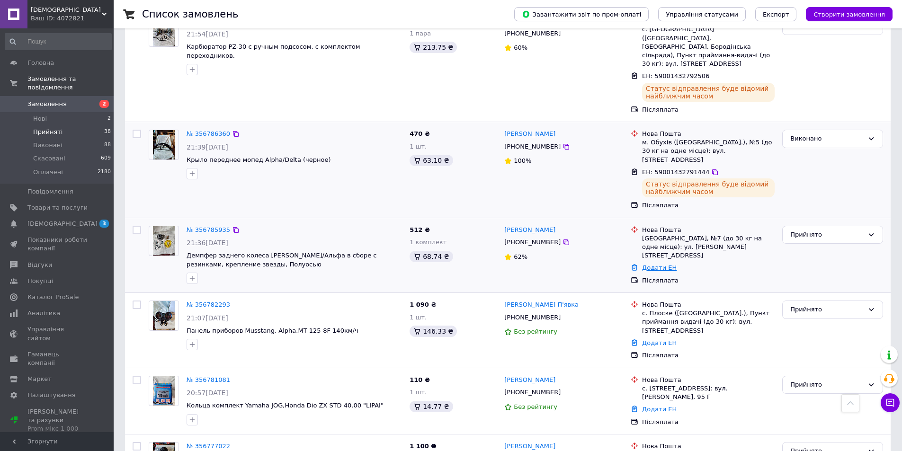
click at [655, 264] on link "Додати ЕН" at bounding box center [659, 267] width 35 height 7
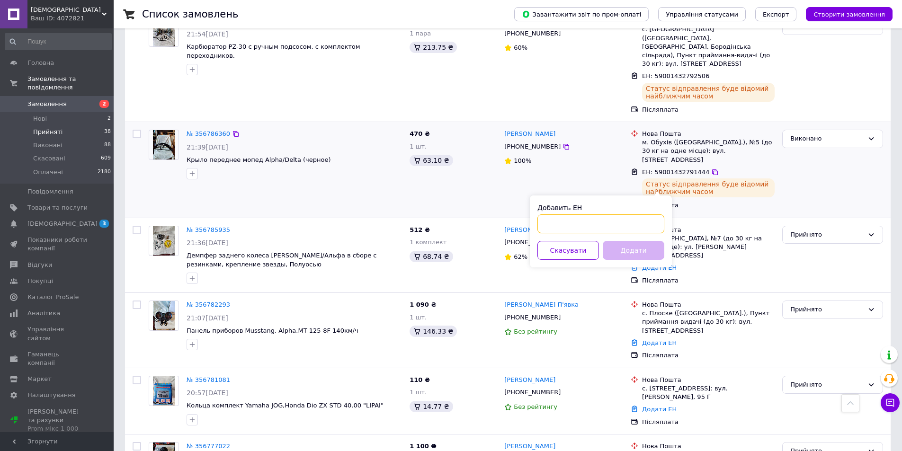
click at [541, 222] on input "Добавить ЕН" at bounding box center [600, 223] width 127 height 19
type input "59001432790518"
click at [628, 249] on button "Додати" at bounding box center [633, 250] width 62 height 19
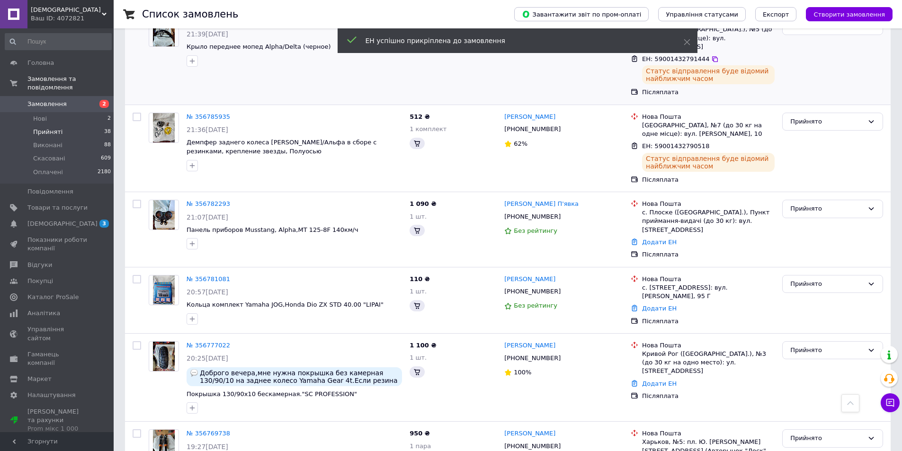
scroll to position [605, 0]
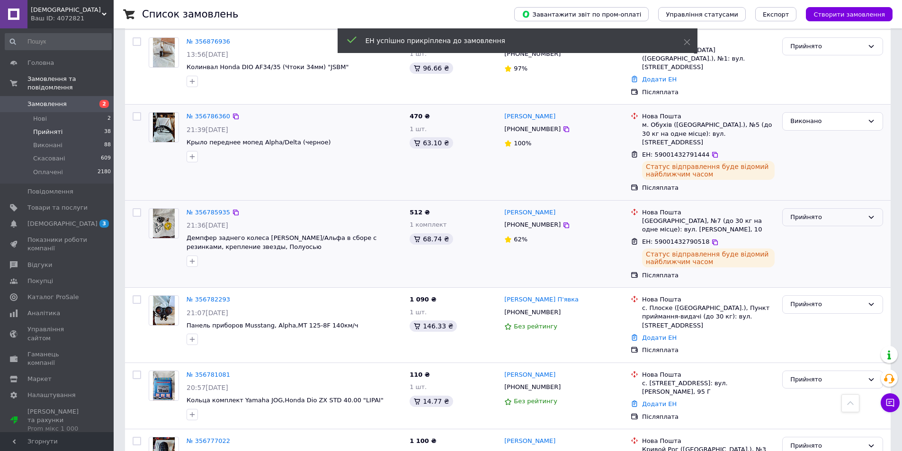
click at [872, 213] on icon at bounding box center [871, 217] width 8 height 8
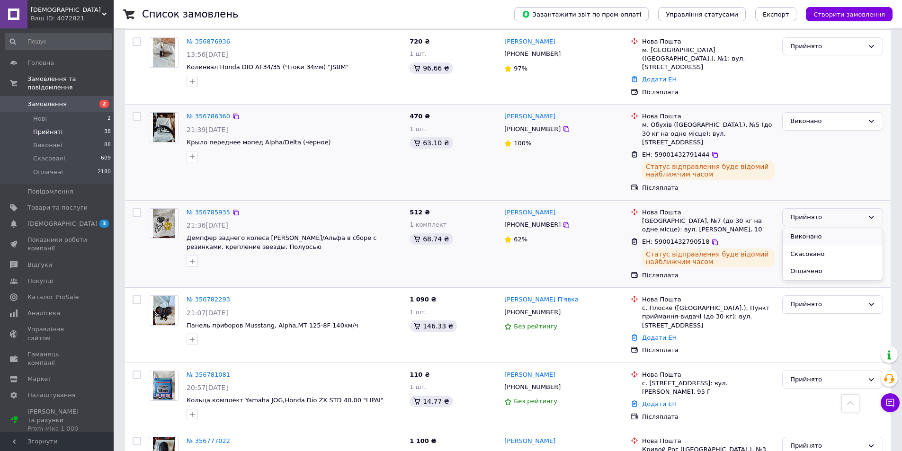
click at [823, 228] on li "Виконано" at bounding box center [832, 237] width 100 height 18
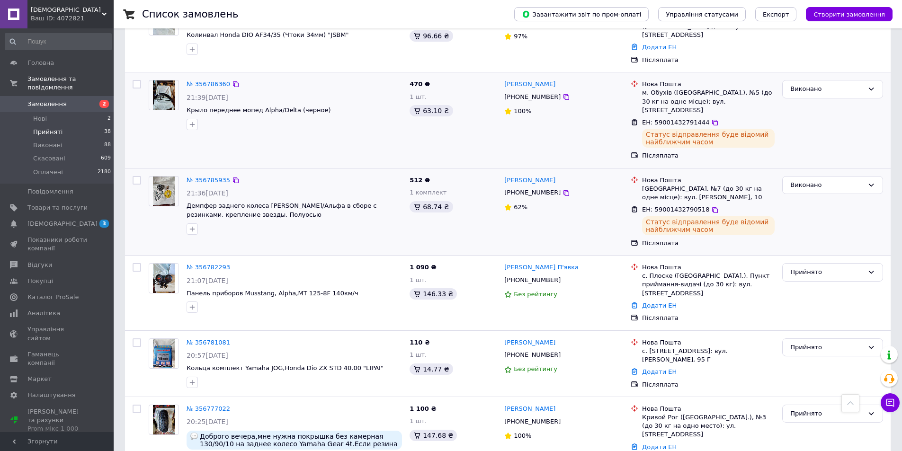
scroll to position [699, 0]
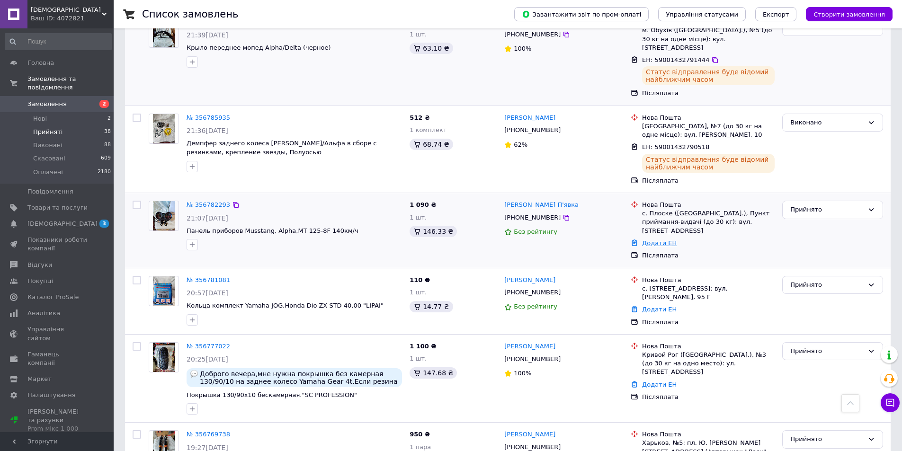
click at [655, 239] on link "Додати ЕН" at bounding box center [659, 242] width 35 height 7
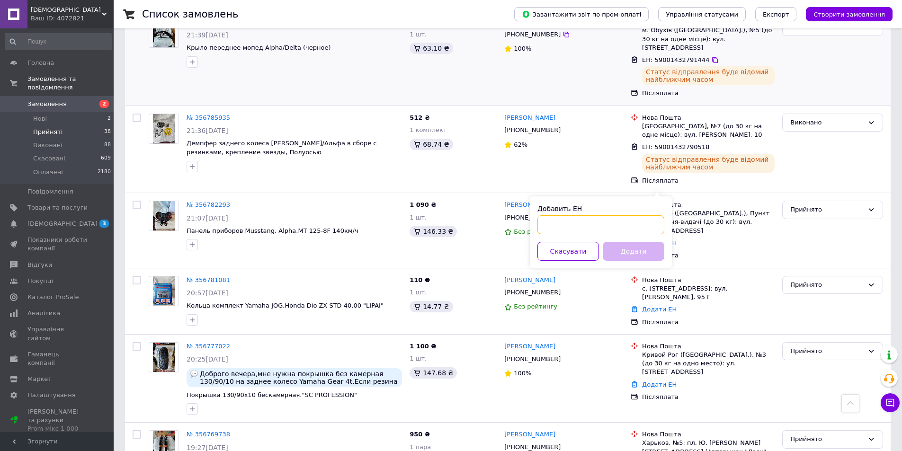
click at [541, 221] on input "Добавить ЕН" at bounding box center [600, 224] width 127 height 19
type input "59001432789214"
click at [620, 248] on button "Додати" at bounding box center [633, 251] width 62 height 19
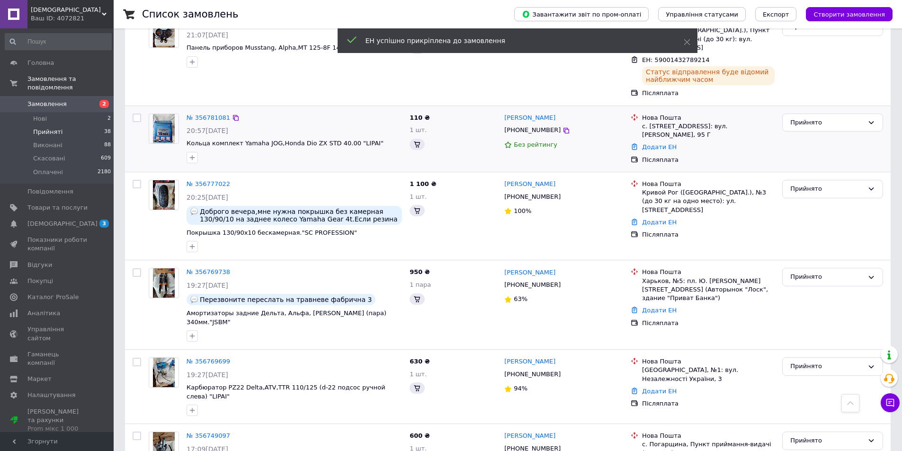
scroll to position [525, 0]
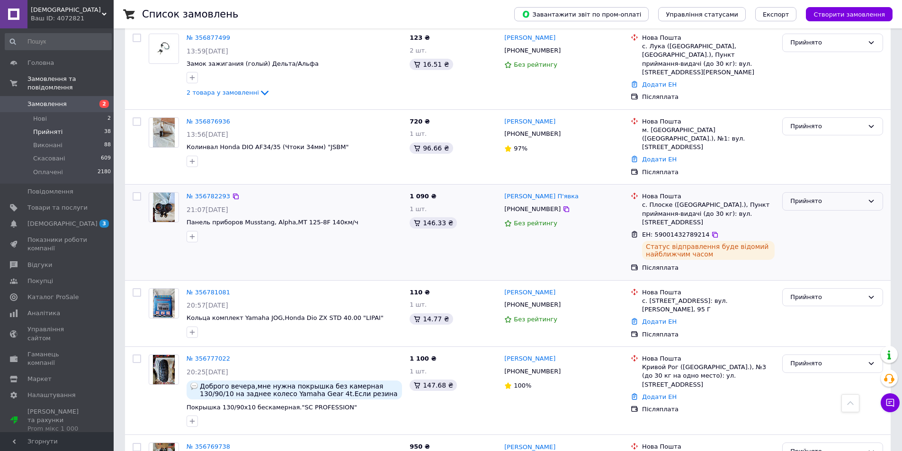
click at [871, 197] on icon at bounding box center [871, 201] width 8 height 8
click at [823, 212] on li "Виконано" at bounding box center [832, 221] width 100 height 18
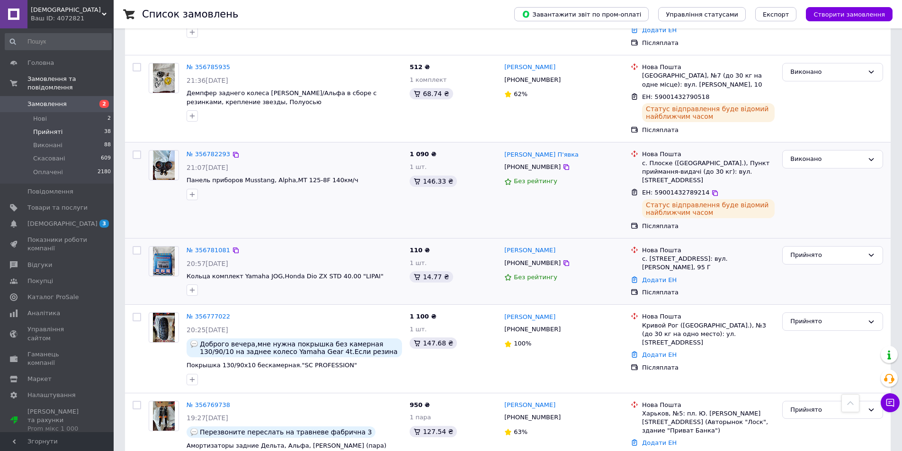
scroll to position [667, 0]
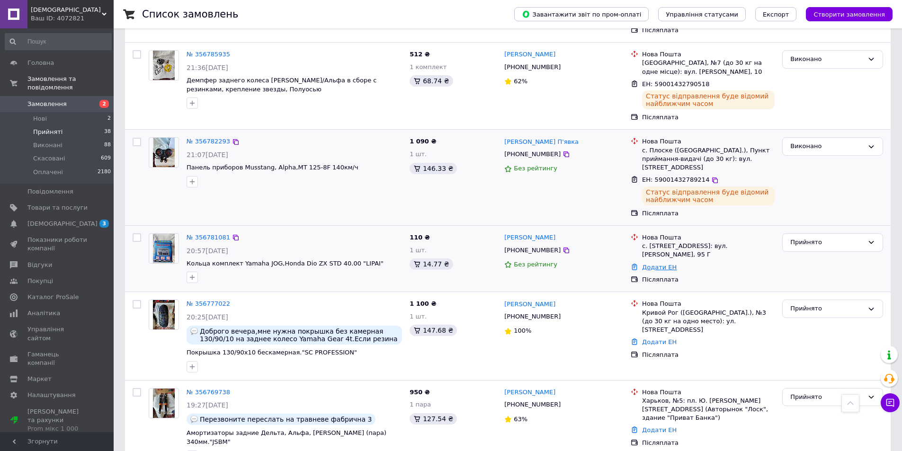
click at [655, 264] on link "Додати ЕН" at bounding box center [659, 267] width 35 height 7
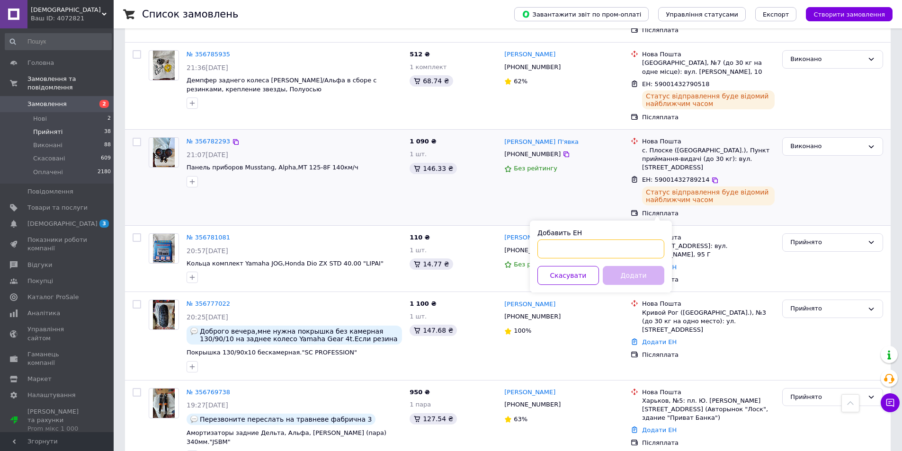
click at [540, 249] on input "Добавить ЕН" at bounding box center [600, 248] width 127 height 19
type input "59001432788729"
click at [628, 273] on button "Додати" at bounding box center [633, 275] width 62 height 19
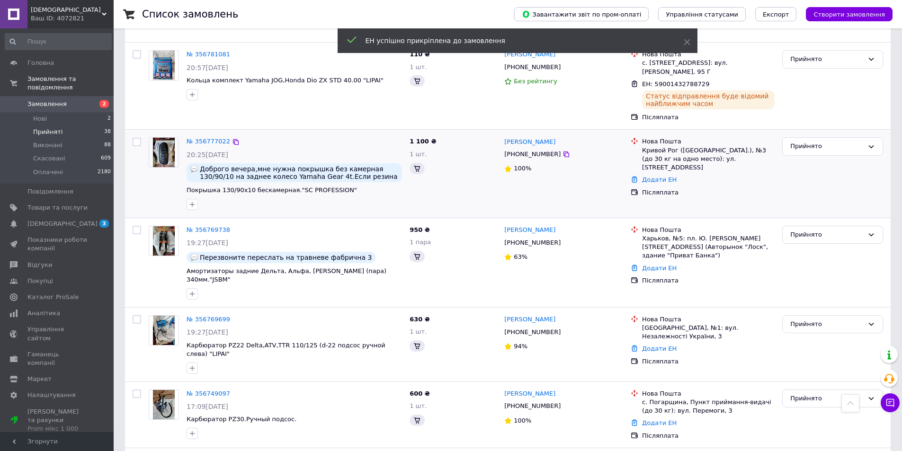
scroll to position [484, 0]
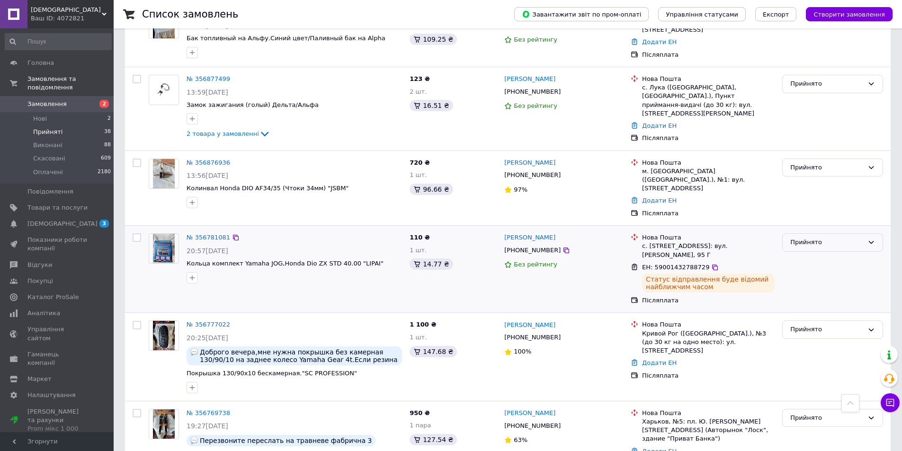
click at [870, 239] on icon at bounding box center [871, 243] width 8 height 8
click at [824, 254] on li "Виконано" at bounding box center [832, 263] width 100 height 18
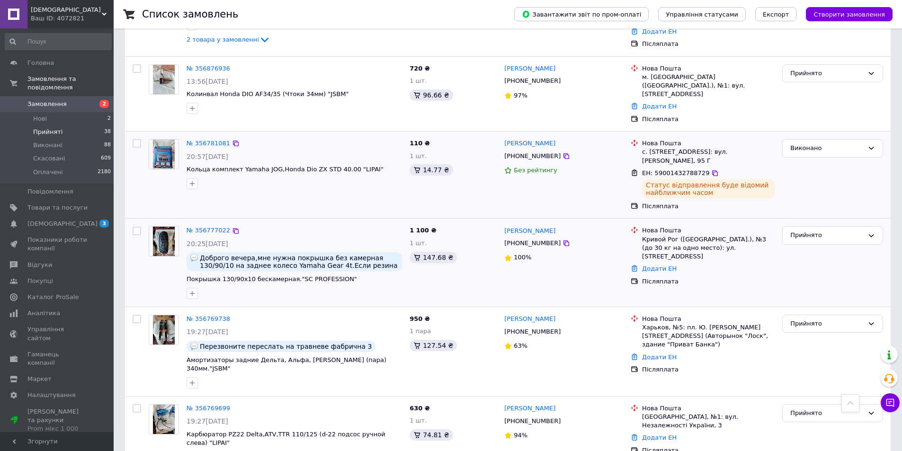
scroll to position [578, 0]
click at [660, 265] on link "Додати ЕН" at bounding box center [659, 268] width 35 height 7
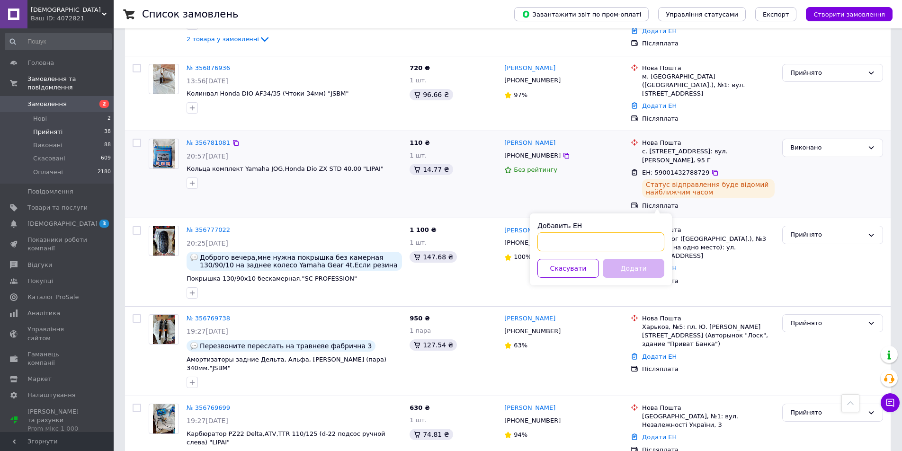
click at [541, 239] on input "Добавить ЕН" at bounding box center [600, 241] width 127 height 19
type input "59001432787611"
click at [617, 265] on button "Додати" at bounding box center [633, 268] width 62 height 19
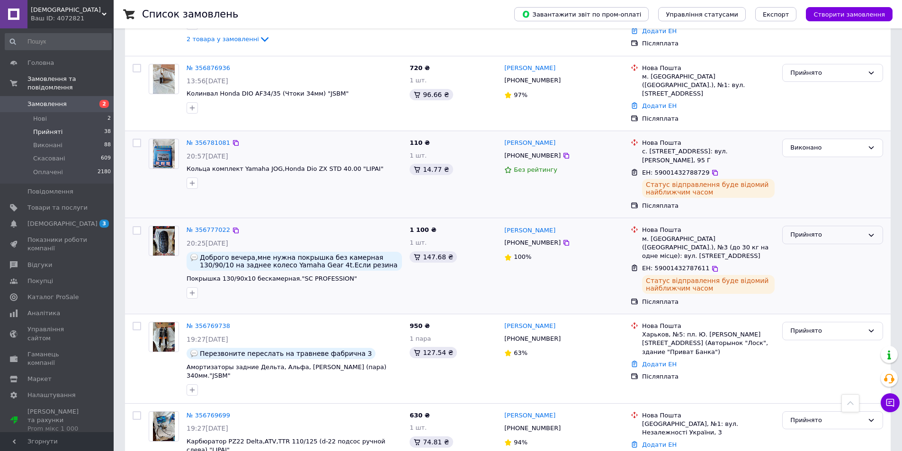
click at [871, 234] on icon at bounding box center [870, 235] width 5 height 3
click at [825, 246] on li "Виконано" at bounding box center [832, 255] width 100 height 18
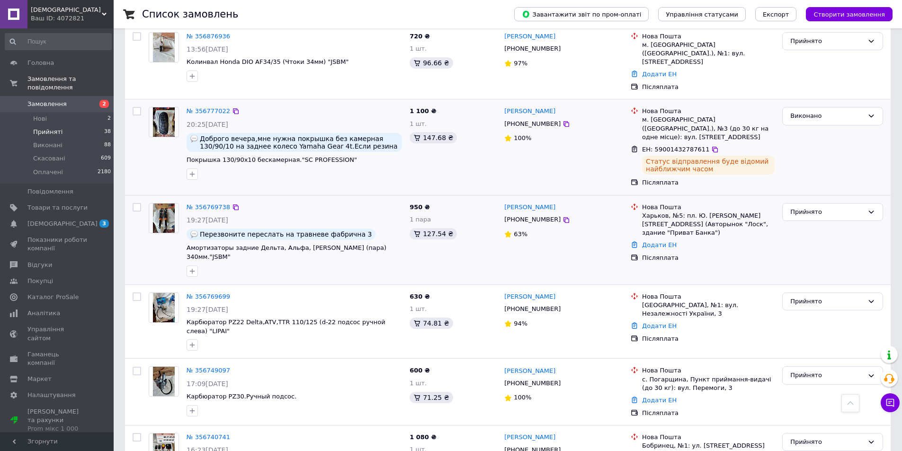
scroll to position [626, 0]
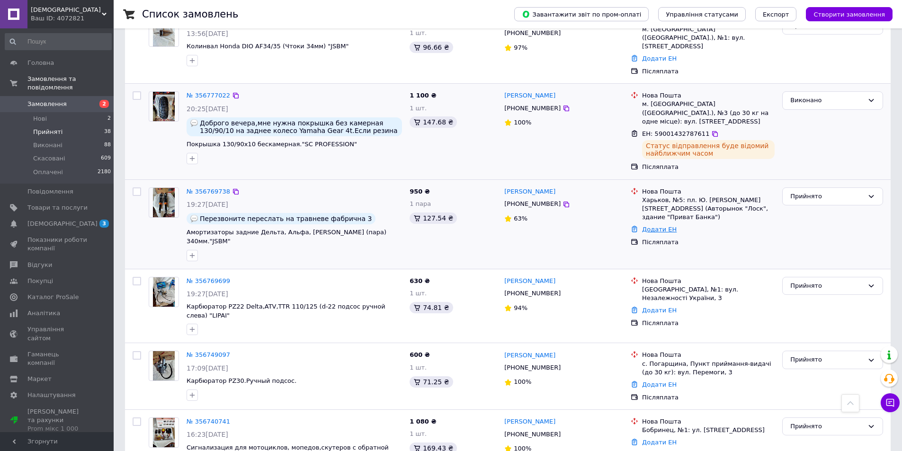
click at [654, 226] on link "Додати ЕН" at bounding box center [659, 229] width 35 height 7
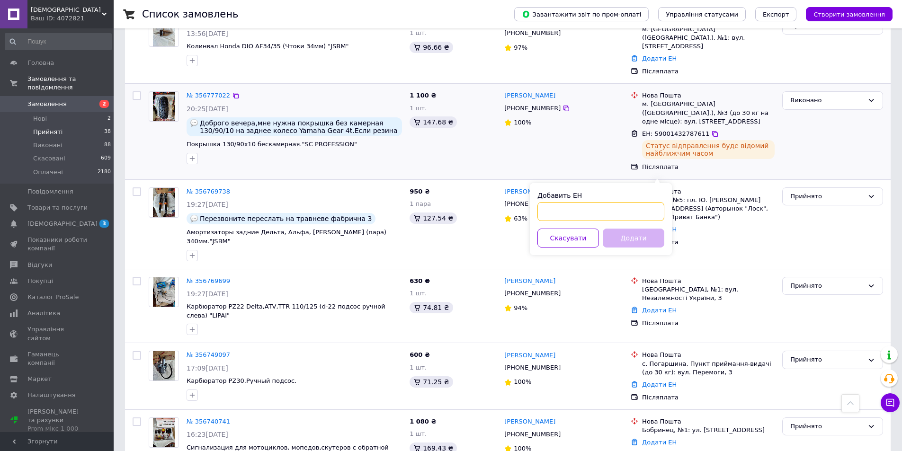
click at [541, 211] on input "Добавить ЕН" at bounding box center [600, 211] width 127 height 19
type input "[CREDIT_CARD_NUMBER]"
click at [616, 237] on button "Додати" at bounding box center [633, 238] width 62 height 19
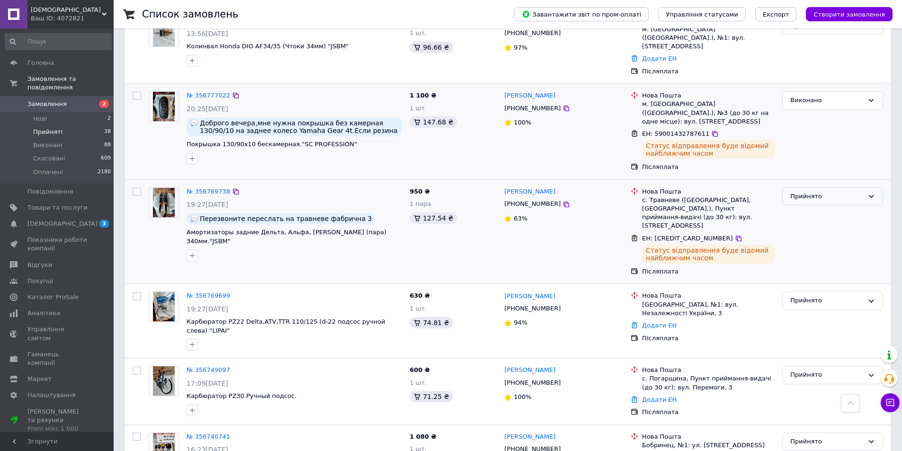
click at [870, 195] on icon at bounding box center [870, 196] width 5 height 3
click at [822, 207] on li "Виконано" at bounding box center [832, 216] width 100 height 18
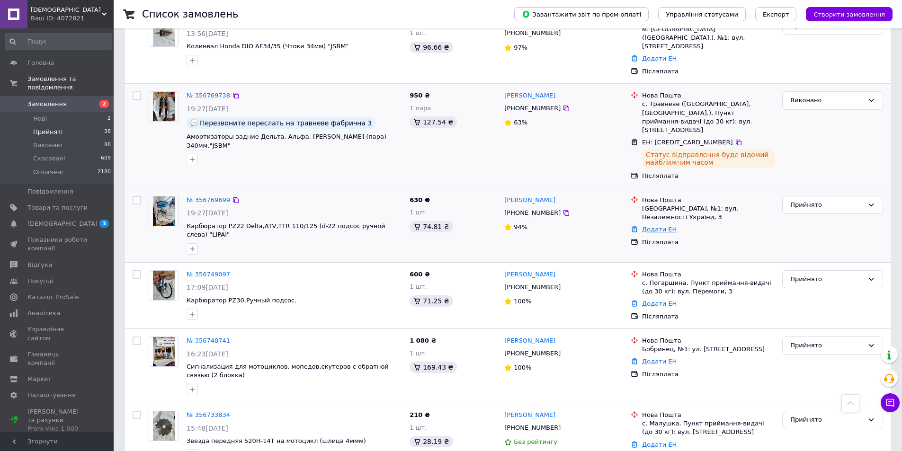
click at [660, 226] on link "Додати ЕН" at bounding box center [659, 229] width 35 height 7
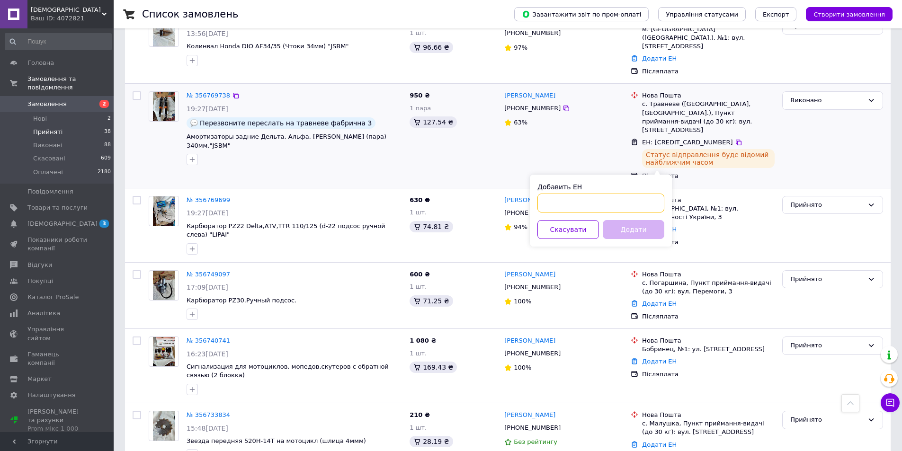
click at [541, 201] on input "Добавить ЕН" at bounding box center [600, 203] width 127 height 19
type input "59001432785977"
click at [624, 228] on button "Додати" at bounding box center [633, 229] width 62 height 19
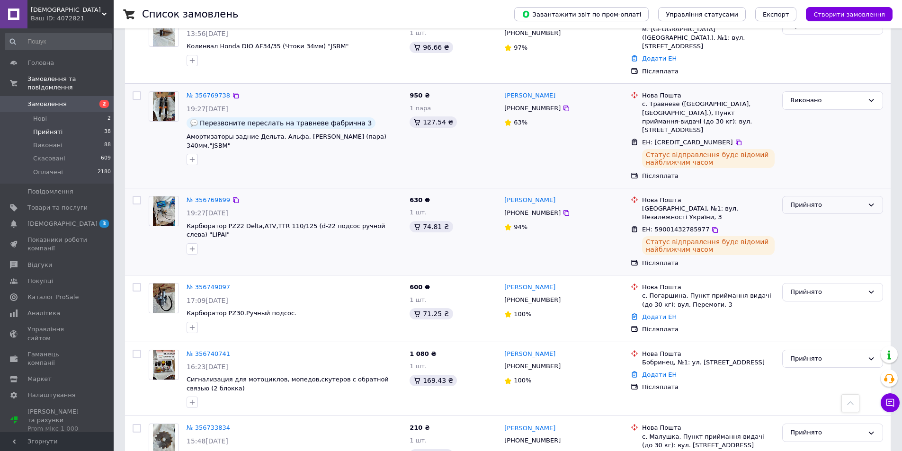
click at [870, 201] on icon at bounding box center [871, 205] width 8 height 8
click at [831, 216] on li "Виконано" at bounding box center [832, 225] width 100 height 18
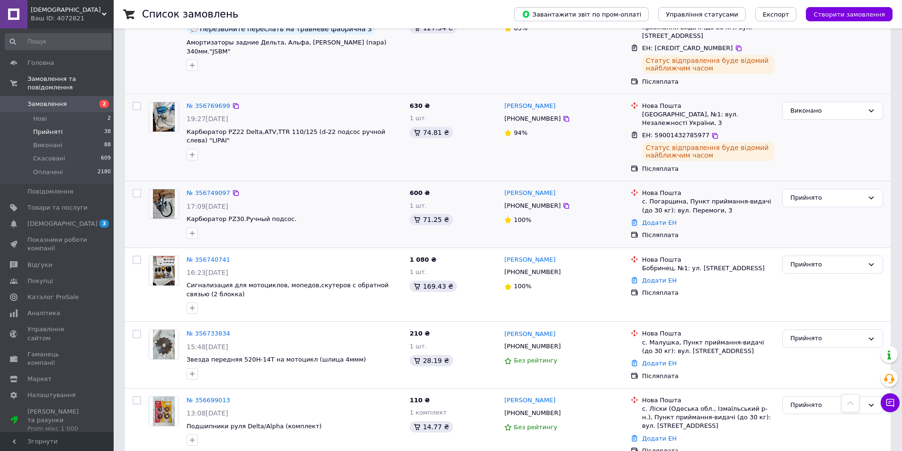
scroll to position [720, 0]
click at [652, 219] on link "Додати ЕН" at bounding box center [659, 222] width 35 height 7
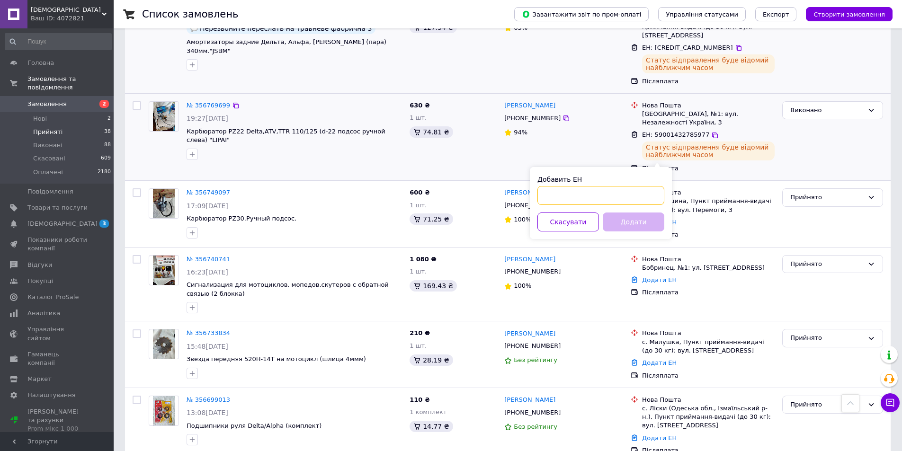
click at [542, 194] on input "Добавить ЕН" at bounding box center [600, 195] width 127 height 19
type input "59001432785461"
click at [614, 218] on button "Додати" at bounding box center [633, 221] width 62 height 19
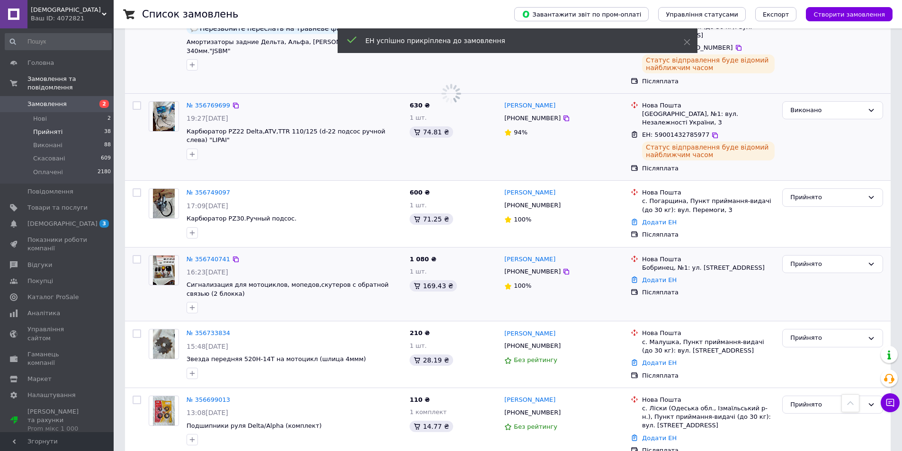
scroll to position [546, 0]
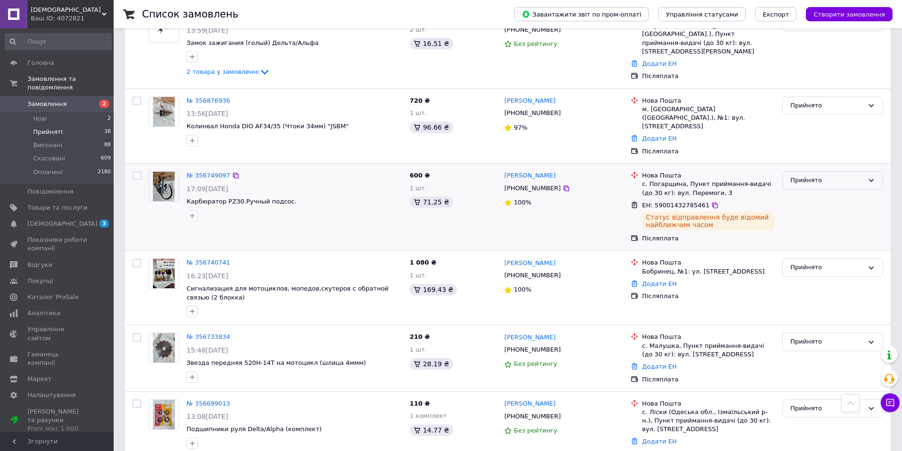
click at [874, 177] on icon at bounding box center [871, 181] width 8 height 8
click at [829, 192] on li "Виконано" at bounding box center [832, 201] width 100 height 18
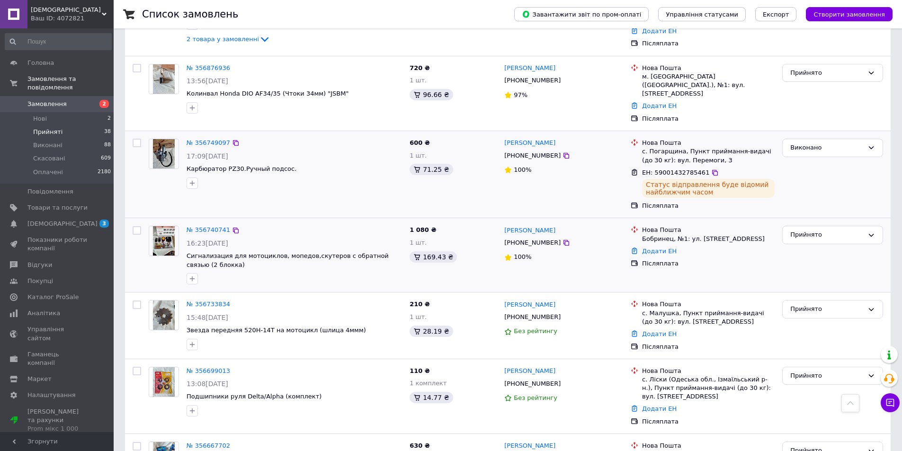
scroll to position [593, 0]
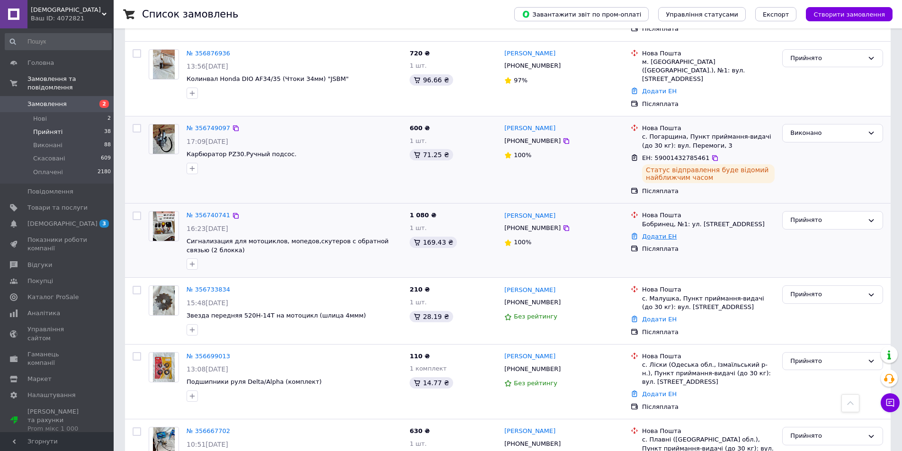
click at [659, 233] on link "Додати ЕН" at bounding box center [659, 236] width 35 height 7
click at [540, 230] on input "Добавить ЕН" at bounding box center [600, 227] width 127 height 19
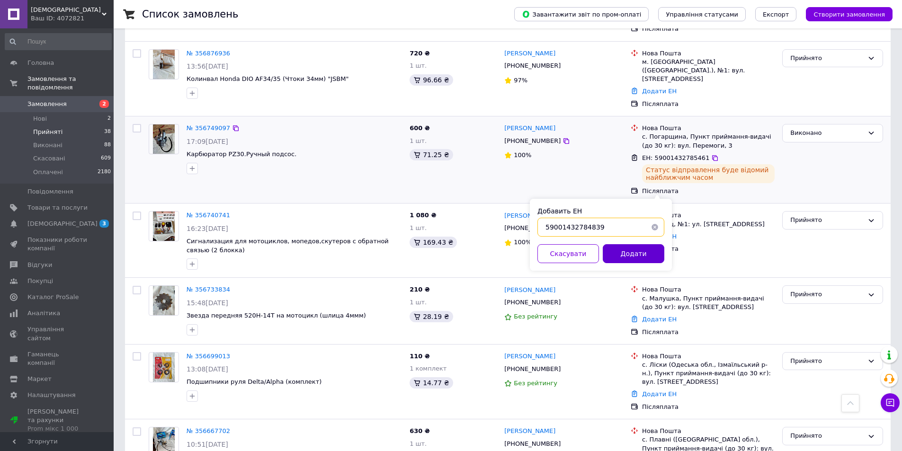
type input "59001432784839"
click at [618, 250] on button "Додати" at bounding box center [633, 253] width 62 height 19
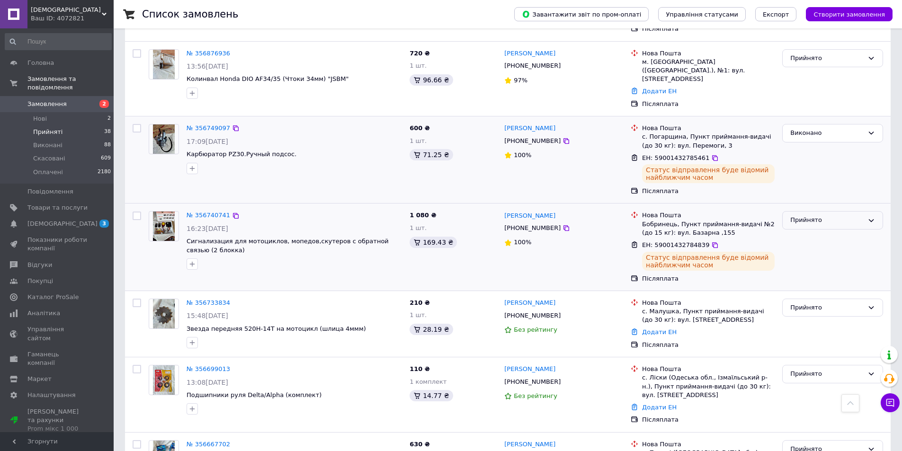
click at [869, 217] on icon at bounding box center [871, 221] width 8 height 8
click at [819, 231] on li "Виконано" at bounding box center [832, 240] width 100 height 18
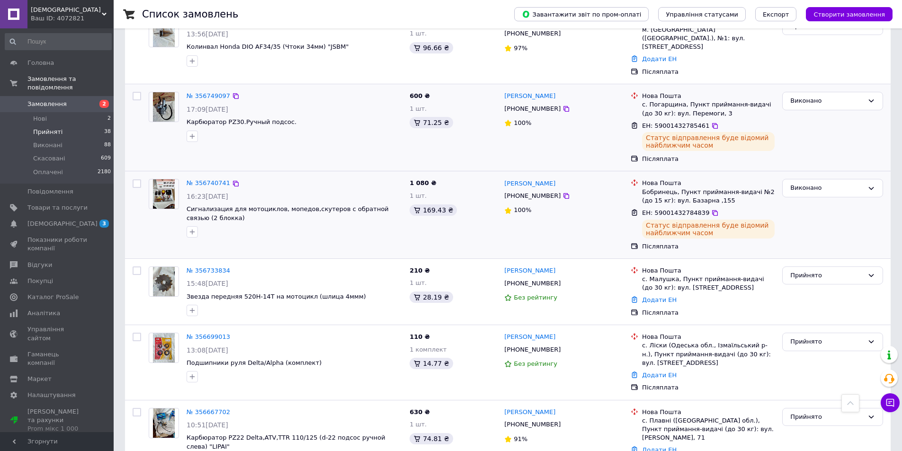
scroll to position [688, 0]
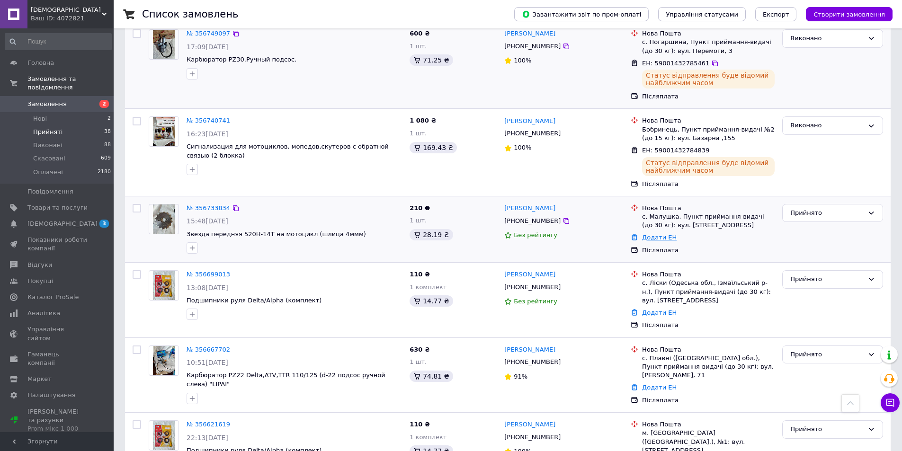
click at [658, 234] on link "Додати ЕН" at bounding box center [659, 237] width 35 height 7
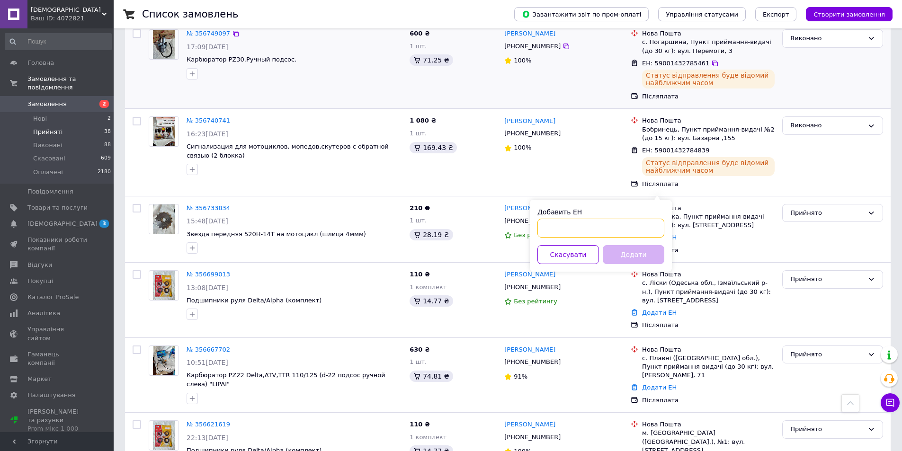
click at [541, 224] on input "Добавить ЕН" at bounding box center [600, 228] width 127 height 19
type input "59001432784283"
click at [617, 254] on button "Додати" at bounding box center [633, 254] width 62 height 19
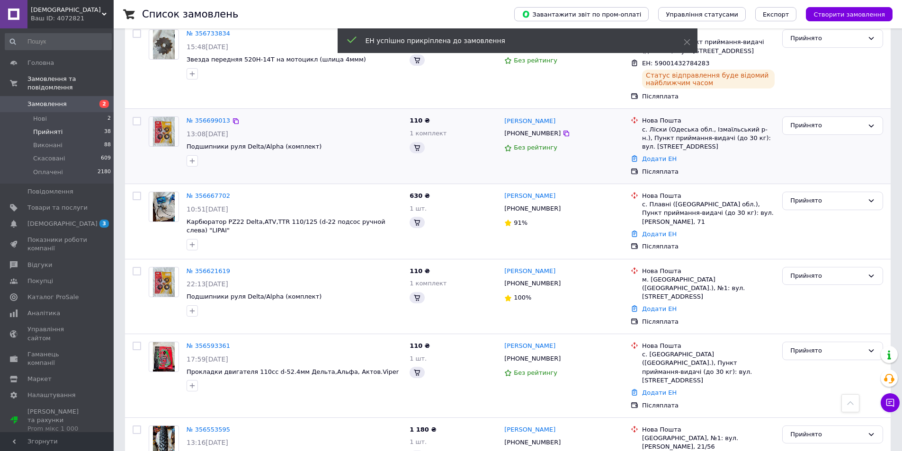
scroll to position [513, 0]
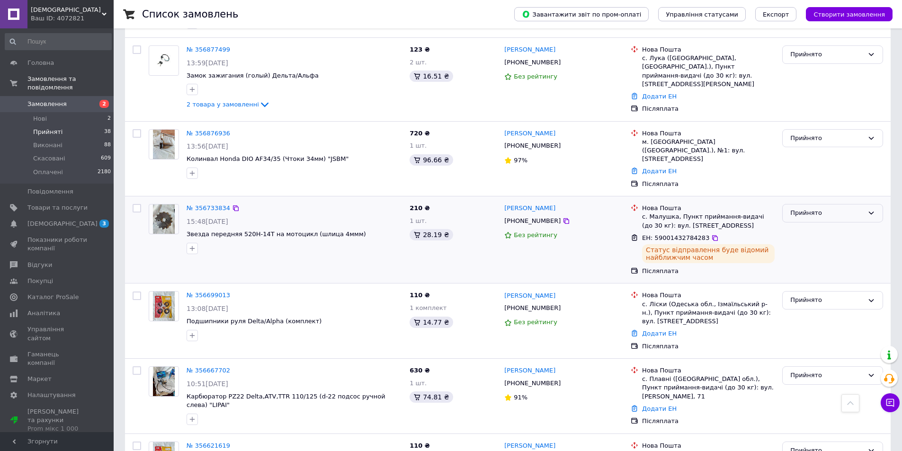
click at [871, 209] on icon at bounding box center [871, 213] width 8 height 8
click at [825, 224] on li "Виконано" at bounding box center [832, 233] width 100 height 18
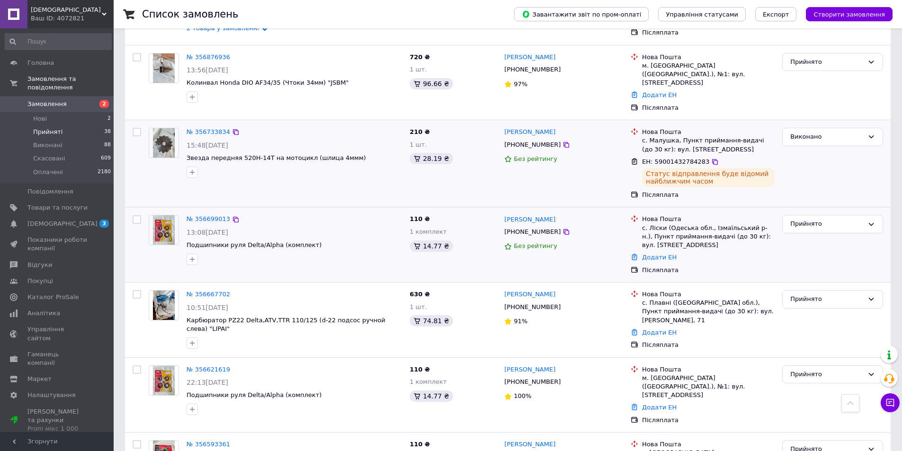
scroll to position [608, 0]
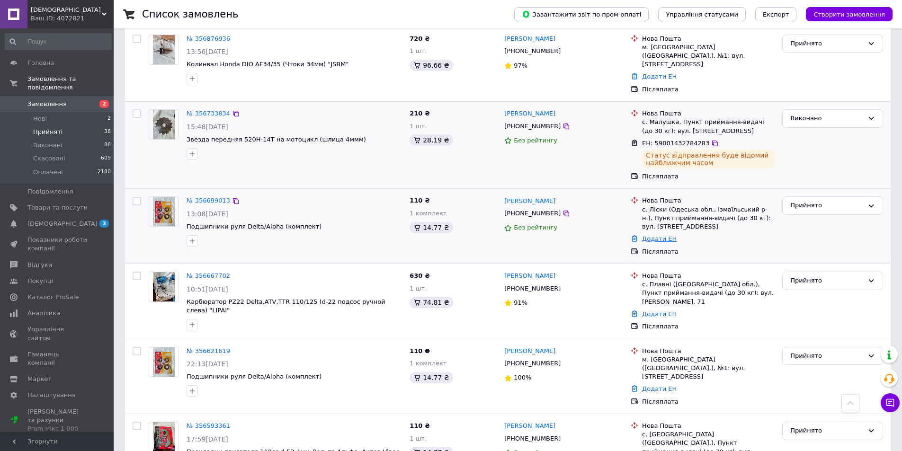
click at [660, 235] on link "Додати ЕН" at bounding box center [659, 238] width 35 height 7
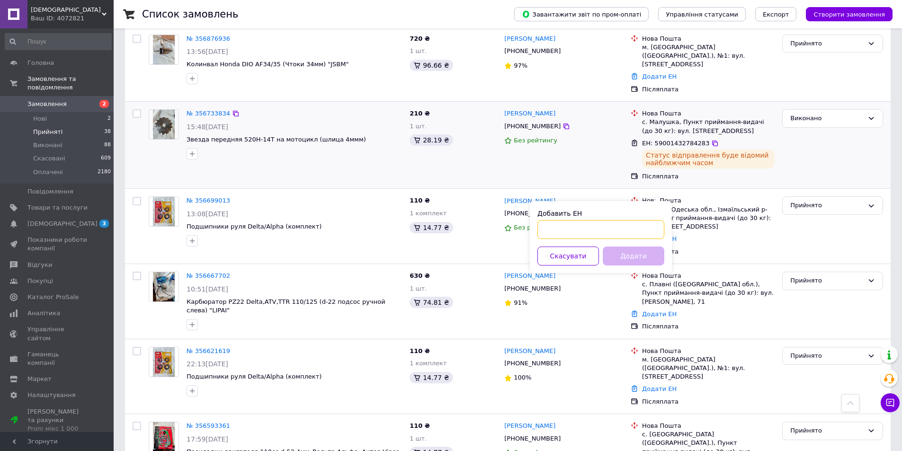
click at [540, 227] on input "Добавить ЕН" at bounding box center [600, 229] width 127 height 19
type input "59001432783720"
click at [625, 258] on button "Додати" at bounding box center [633, 256] width 62 height 19
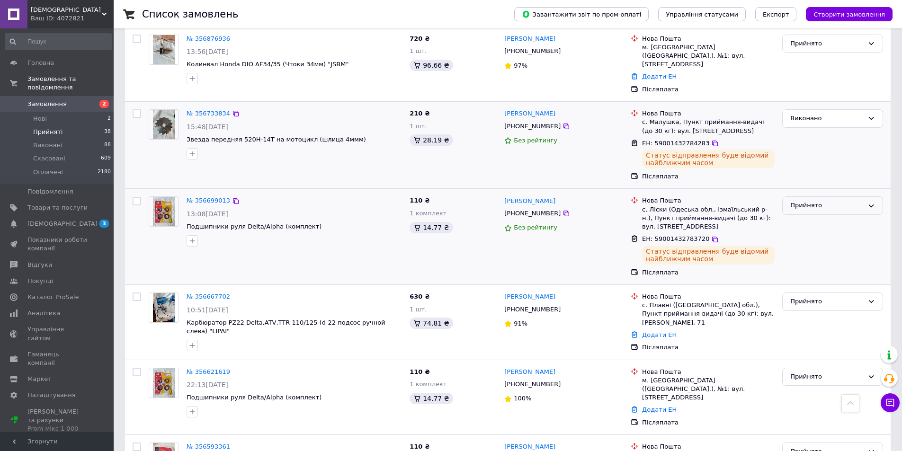
click at [868, 202] on icon at bounding box center [871, 206] width 8 height 8
click at [824, 217] on li "Виконано" at bounding box center [832, 226] width 100 height 18
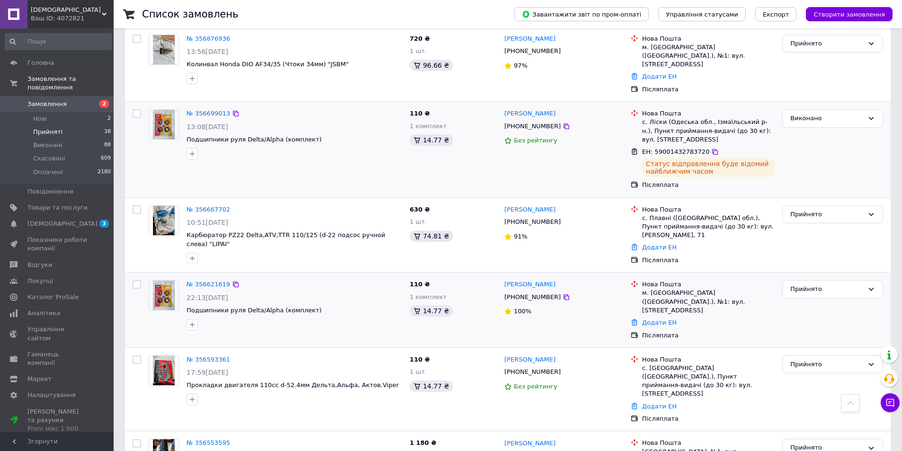
scroll to position [655, 0]
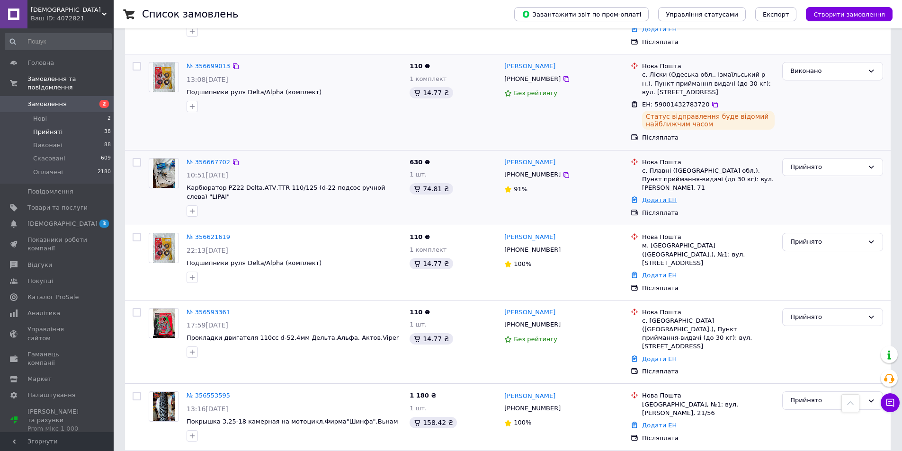
click at [655, 196] on link "Додати ЕН" at bounding box center [659, 199] width 35 height 7
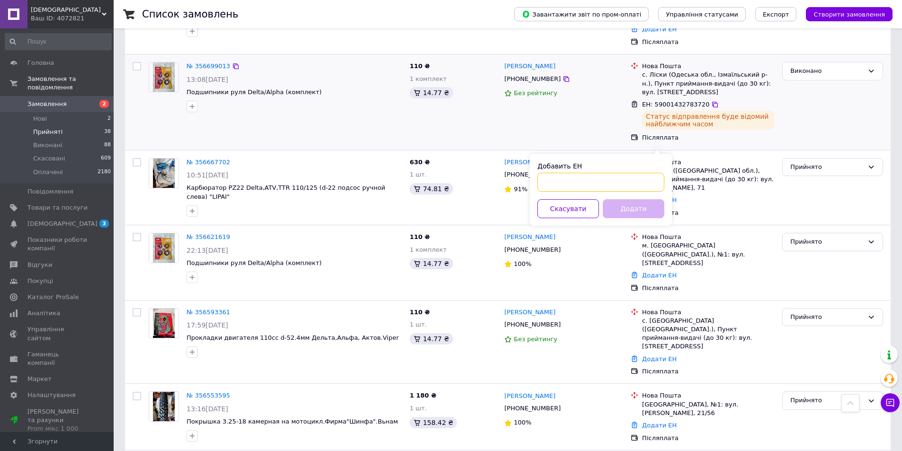
click at [539, 181] on input "Добавить ЕН" at bounding box center [600, 182] width 127 height 19
type input "59001432782345"
click at [621, 208] on button "Додати" at bounding box center [633, 208] width 62 height 19
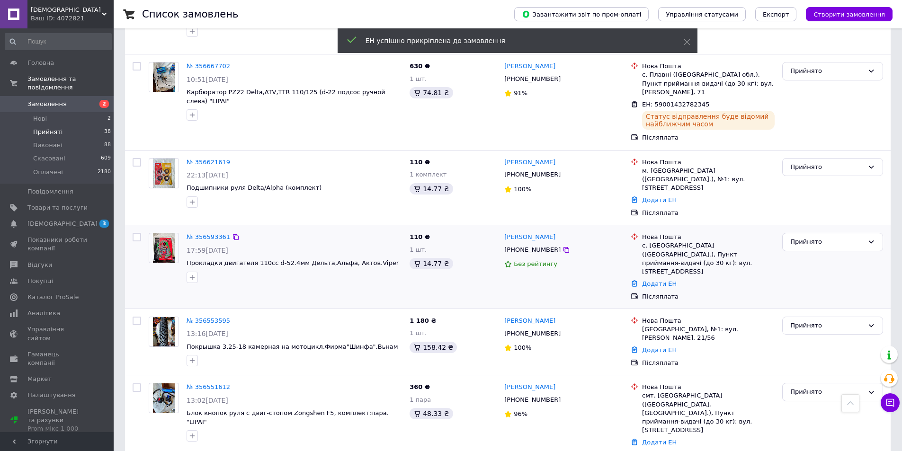
scroll to position [608, 0]
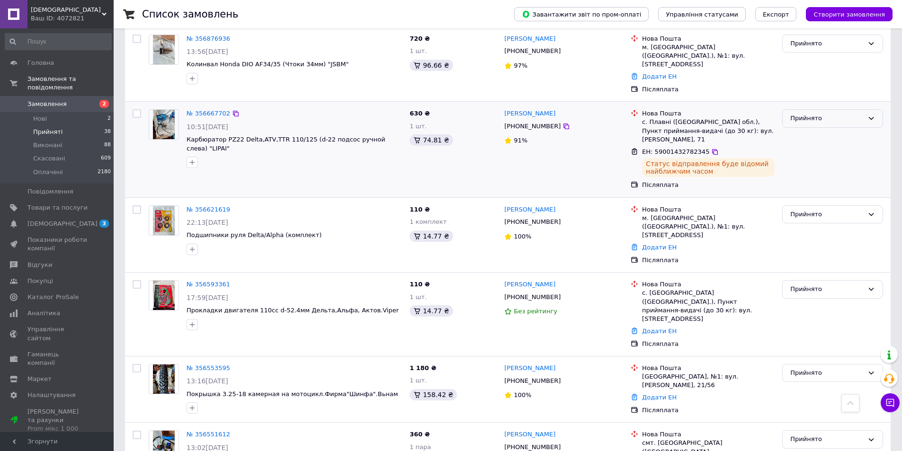
click at [872, 117] on icon at bounding box center [870, 118] width 5 height 3
click at [825, 130] on li "Виконано" at bounding box center [832, 139] width 100 height 18
click at [651, 244] on link "Додати ЕН" at bounding box center [659, 247] width 35 height 7
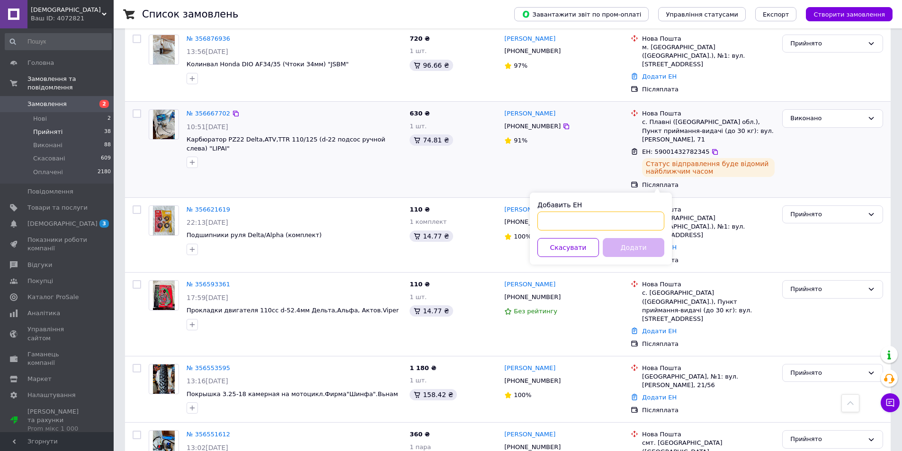
click at [540, 222] on input "Добавить ЕН" at bounding box center [600, 221] width 127 height 19
type input "59001432781771"
click at [616, 247] on button "Додати" at bounding box center [633, 247] width 62 height 19
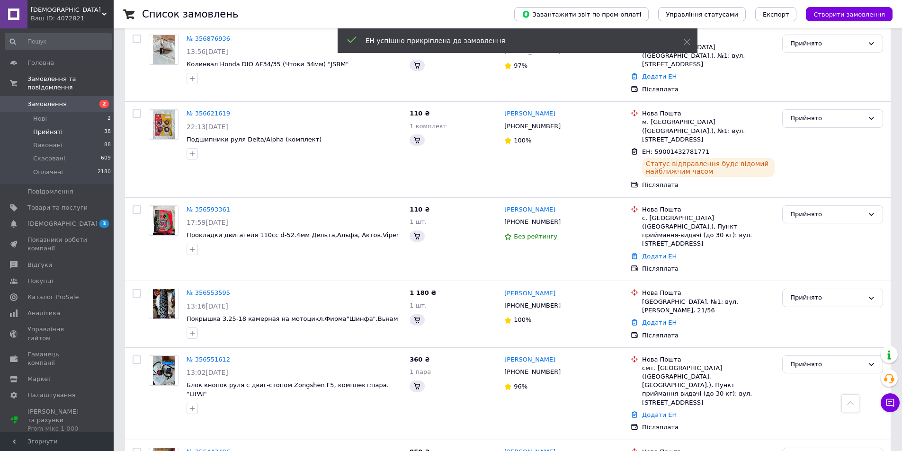
scroll to position [591, 0]
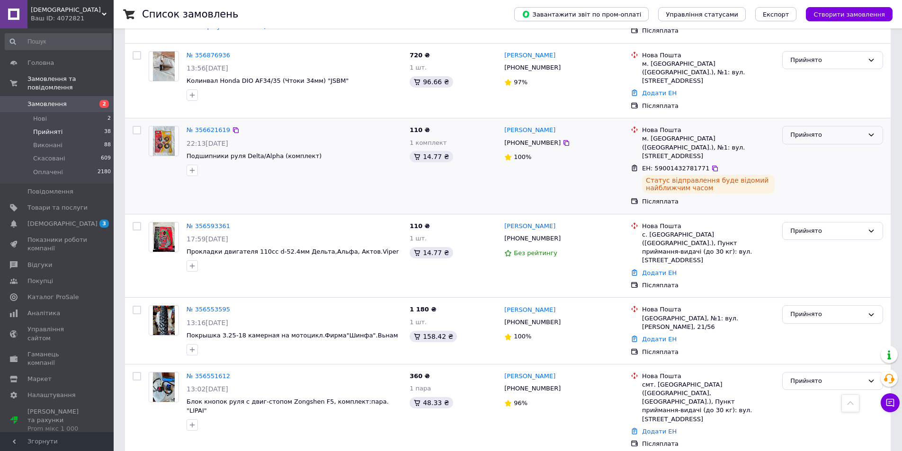
click at [869, 131] on icon at bounding box center [871, 135] width 8 height 8
click at [832, 146] on li "Виконано" at bounding box center [832, 155] width 100 height 18
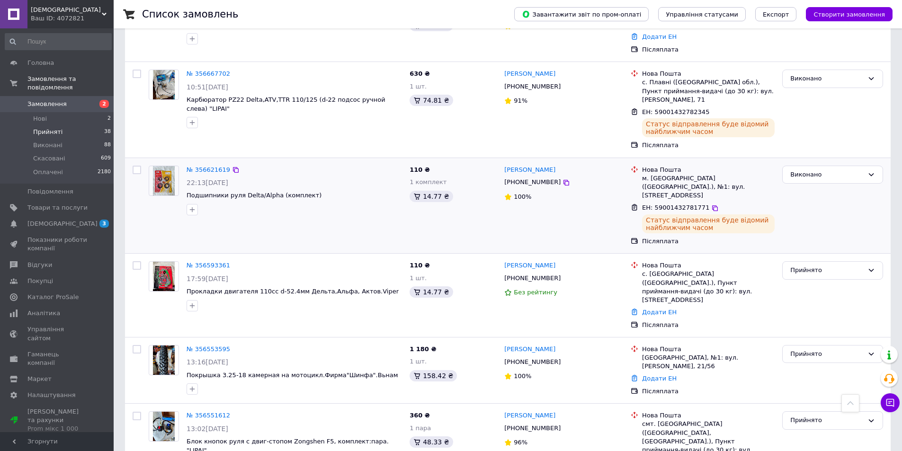
scroll to position [678, 0]
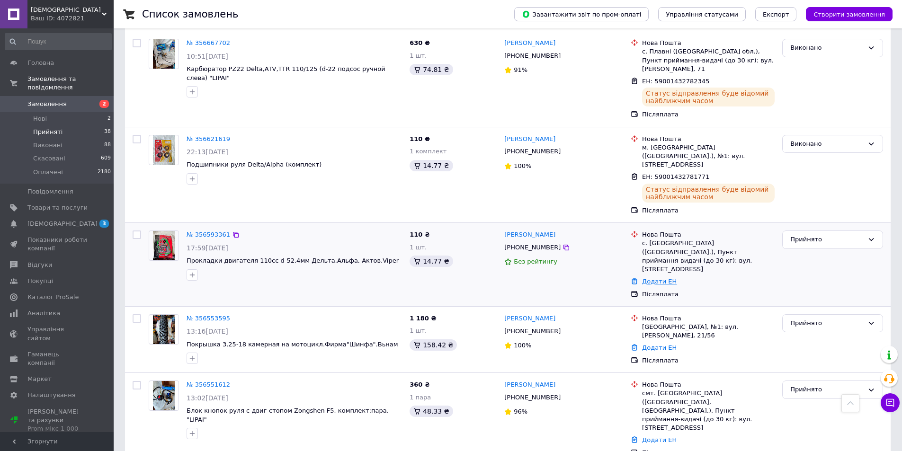
click at [652, 278] on link "Додати ЕН" at bounding box center [659, 281] width 35 height 7
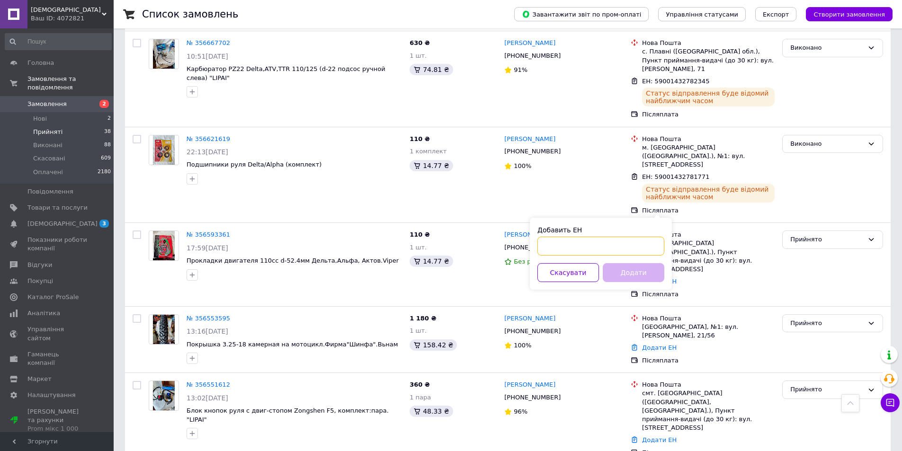
click at [542, 245] on input "Добавить ЕН" at bounding box center [600, 246] width 127 height 19
type input "59001432779266"
click at [613, 273] on button "Додати" at bounding box center [633, 272] width 62 height 19
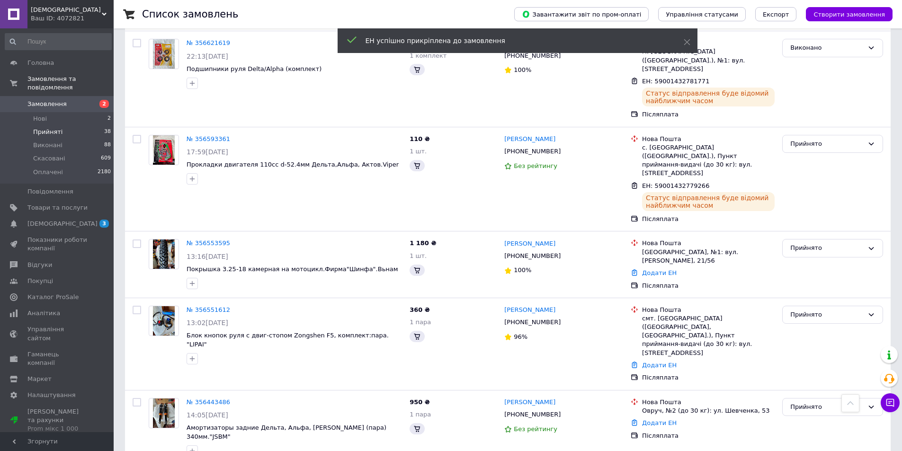
scroll to position [591, 0]
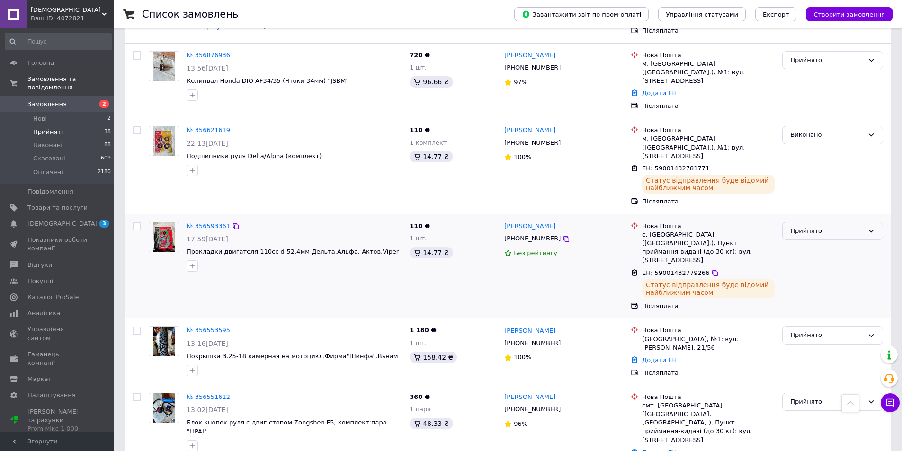
click at [871, 227] on icon at bounding box center [871, 231] width 8 height 8
click at [832, 242] on li "Виконано" at bounding box center [832, 251] width 100 height 18
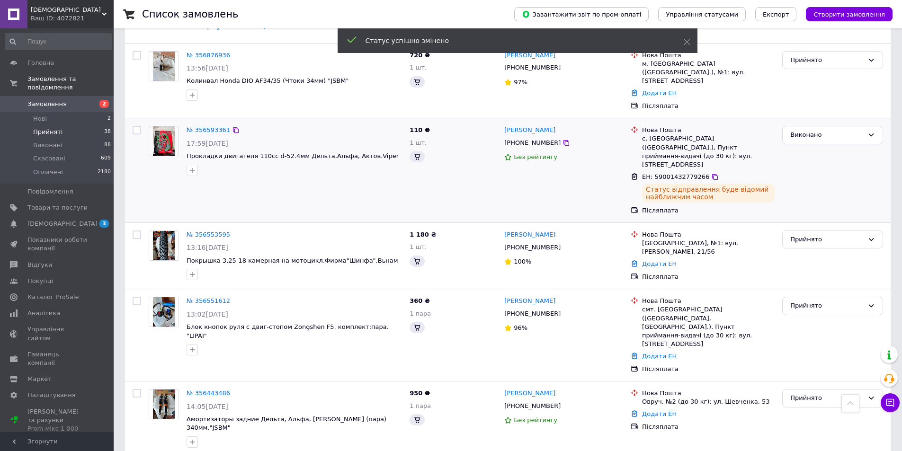
scroll to position [524, 0]
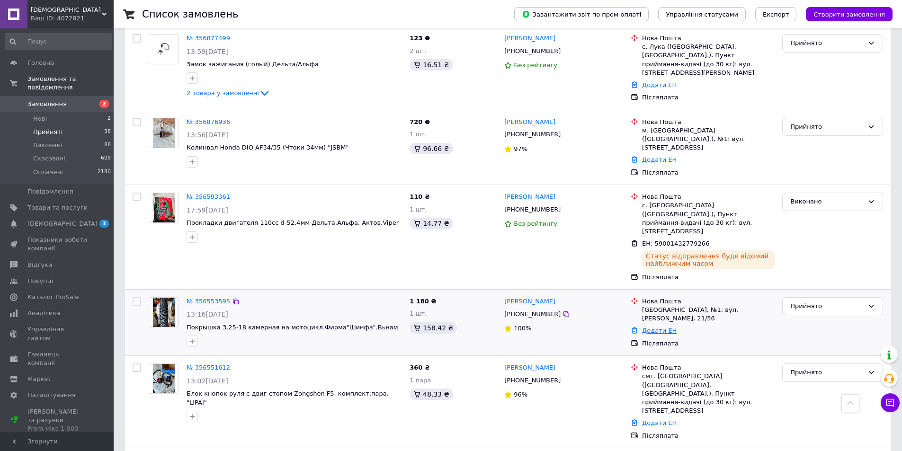
click at [654, 327] on link "Додати ЕН" at bounding box center [659, 330] width 35 height 7
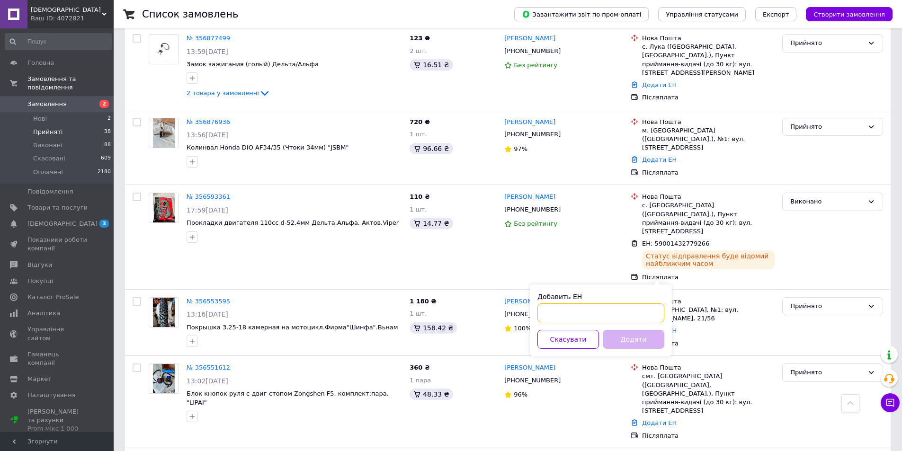
click at [540, 313] on input "Добавить ЕН" at bounding box center [600, 312] width 127 height 19
type input "59001432778385"
click at [616, 337] on button "Додати" at bounding box center [633, 339] width 62 height 19
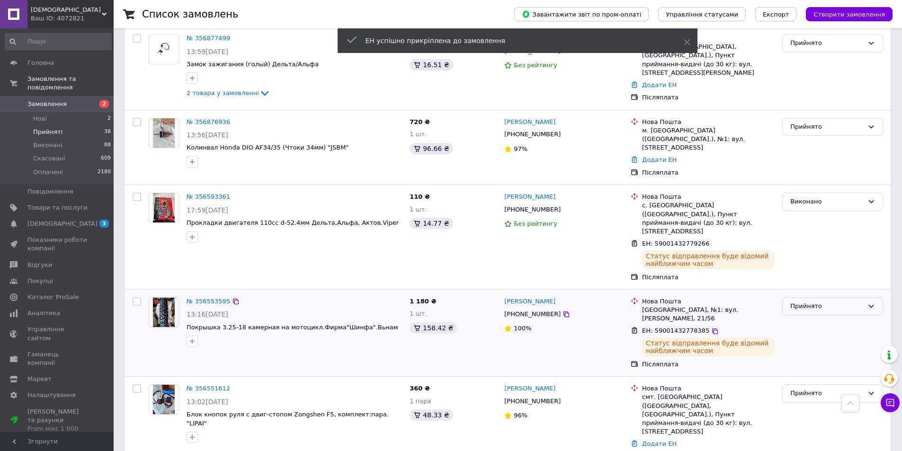
click at [871, 305] on icon at bounding box center [870, 306] width 5 height 3
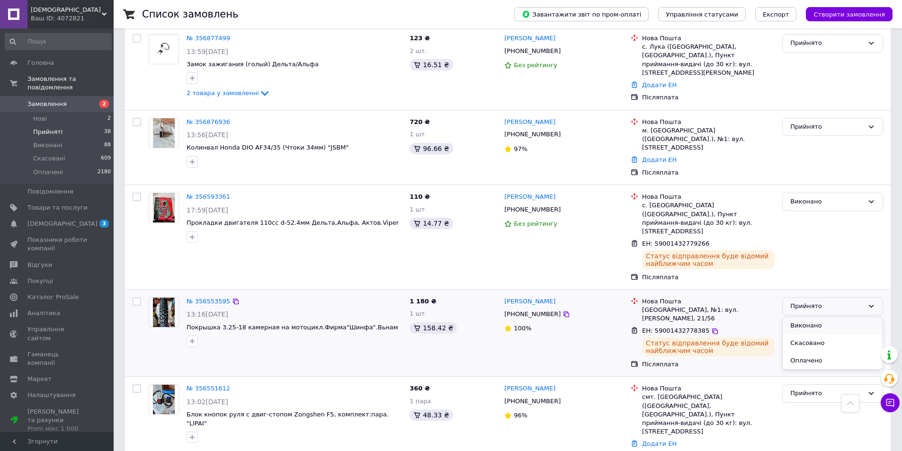
click at [828, 317] on li "Виконано" at bounding box center [832, 326] width 100 height 18
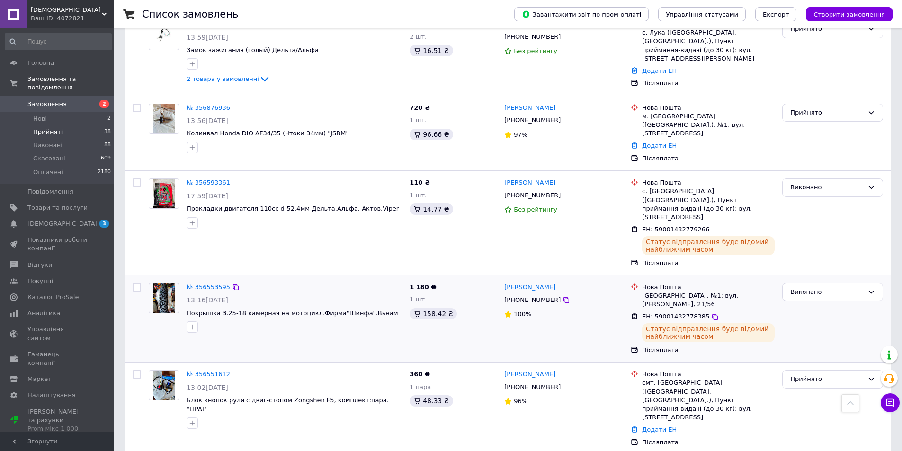
scroll to position [545, 0]
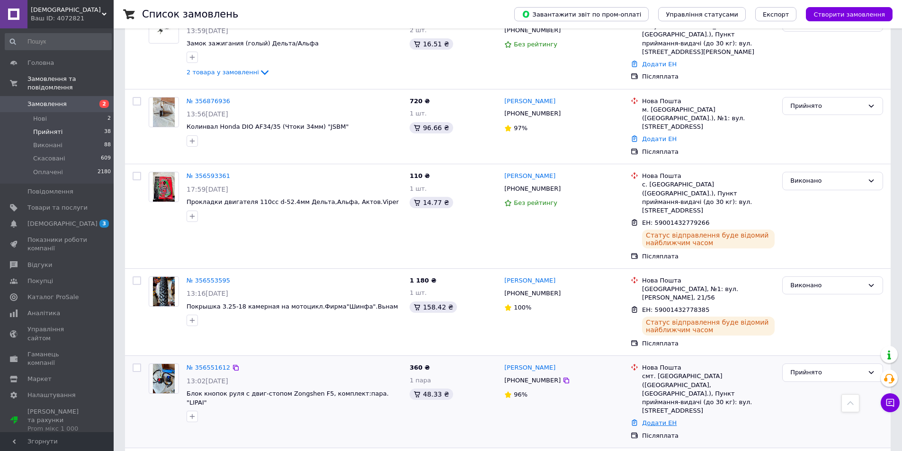
click at [654, 419] on link "Додати ЕН" at bounding box center [659, 422] width 35 height 7
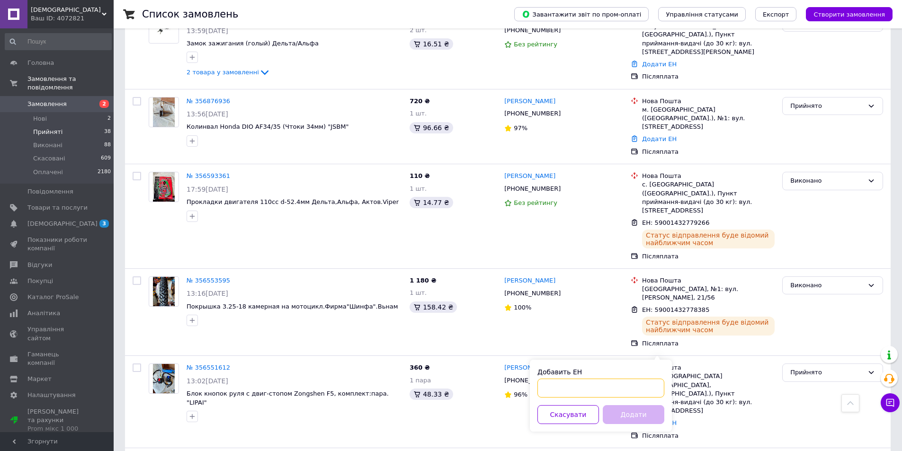
click at [541, 385] on input "Добавить ЕН" at bounding box center [600, 388] width 127 height 19
type input "59001432777295"
click at [621, 416] on button "Додати" at bounding box center [633, 414] width 62 height 19
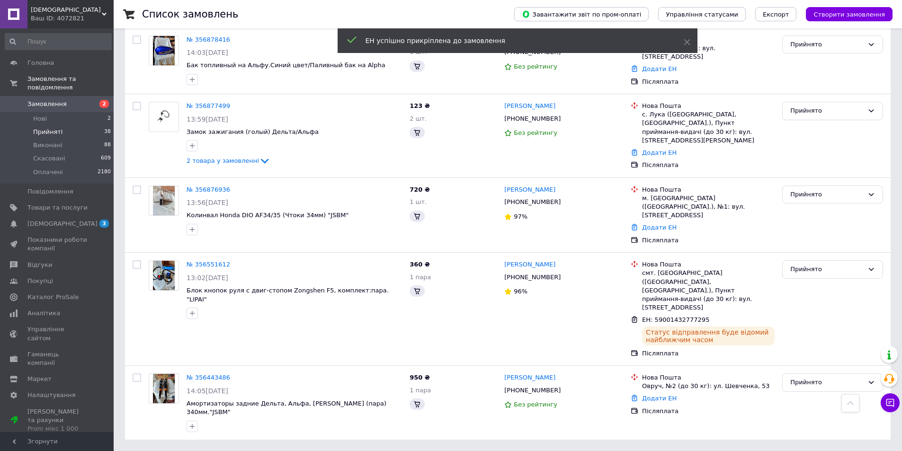
scroll to position [383, 0]
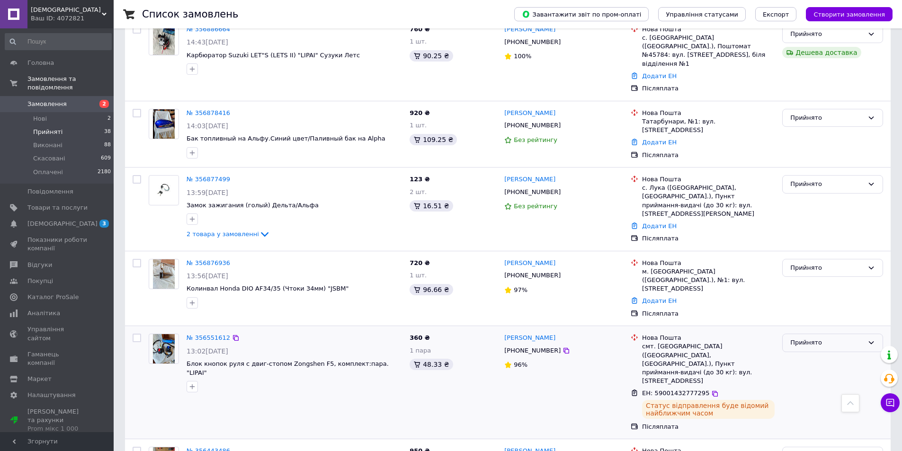
click at [871, 339] on icon at bounding box center [871, 343] width 8 height 8
click at [832, 354] on li "Виконано" at bounding box center [832, 363] width 100 height 18
click at [53, 220] on span "[DEMOGRAPHIC_DATA]" at bounding box center [62, 224] width 70 height 9
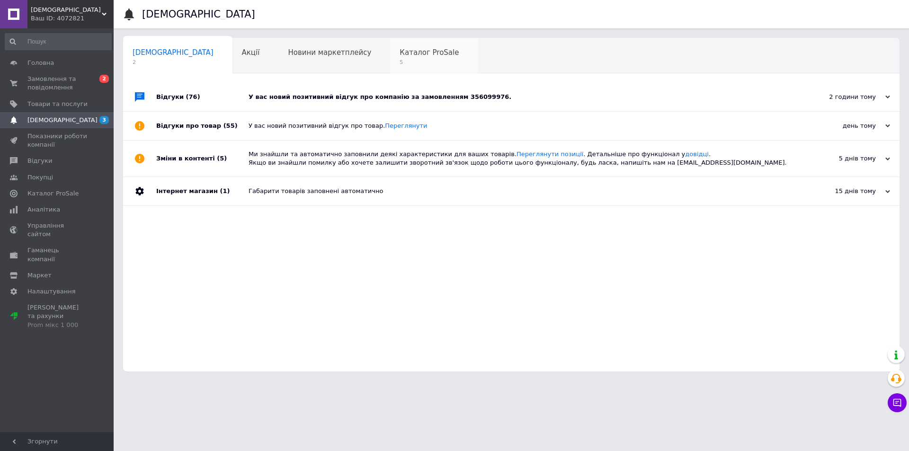
click at [399, 60] on span "5" at bounding box center [428, 62] width 59 height 7
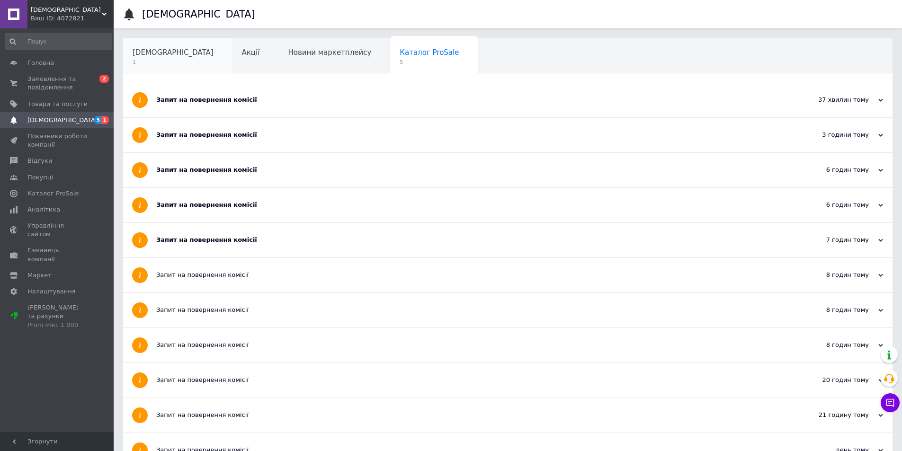
click at [151, 54] on span "[DEMOGRAPHIC_DATA]" at bounding box center [173, 52] width 81 height 9
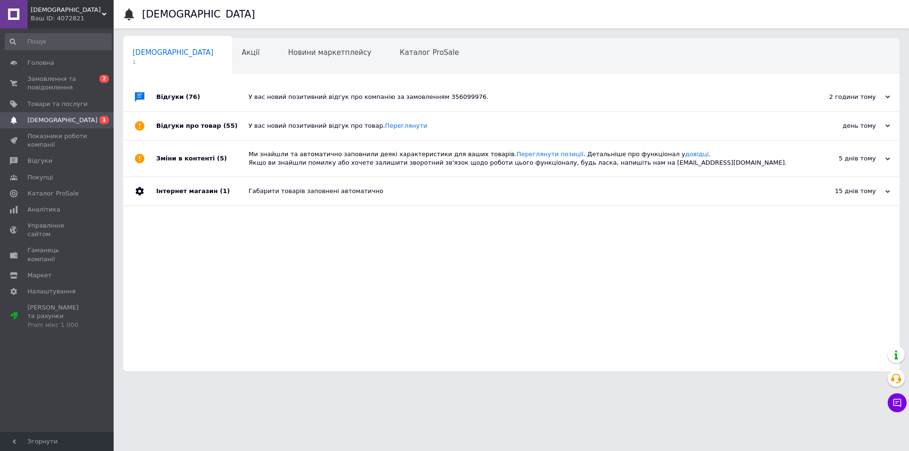
click at [187, 94] on span "(76)" at bounding box center [193, 96] width 14 height 7
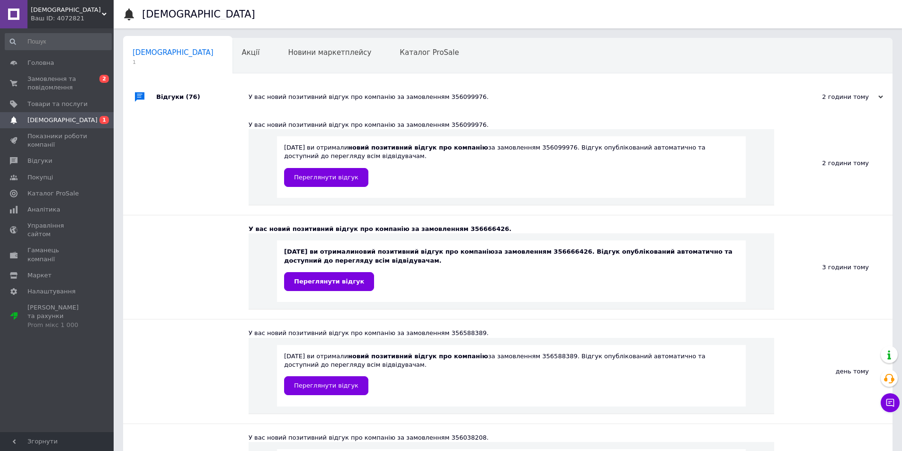
click at [187, 93] on span "(76)" at bounding box center [193, 96] width 14 height 7
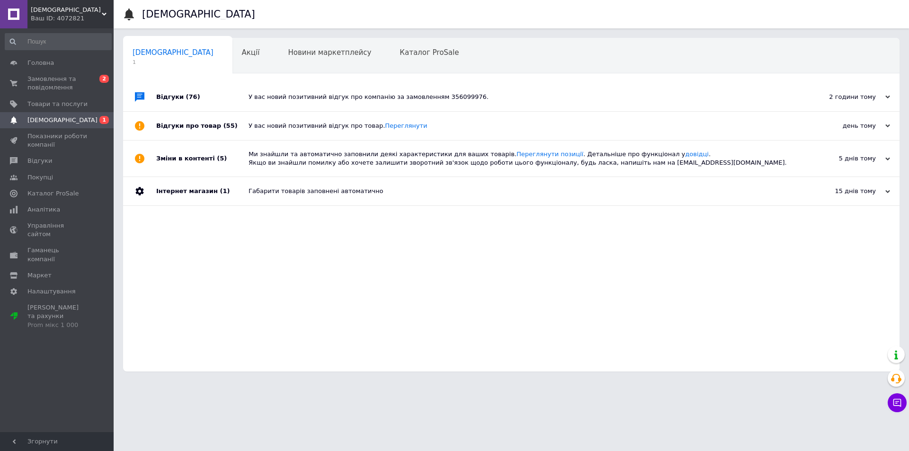
click at [196, 125] on div "Відгуки про товар (55)" at bounding box center [202, 126] width 92 height 28
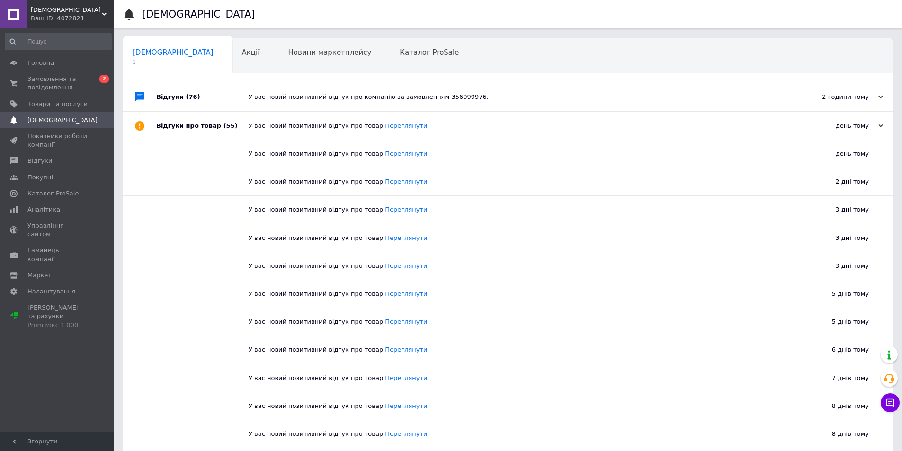
click at [195, 124] on div "Відгуки про товар (55)" at bounding box center [202, 126] width 92 height 28
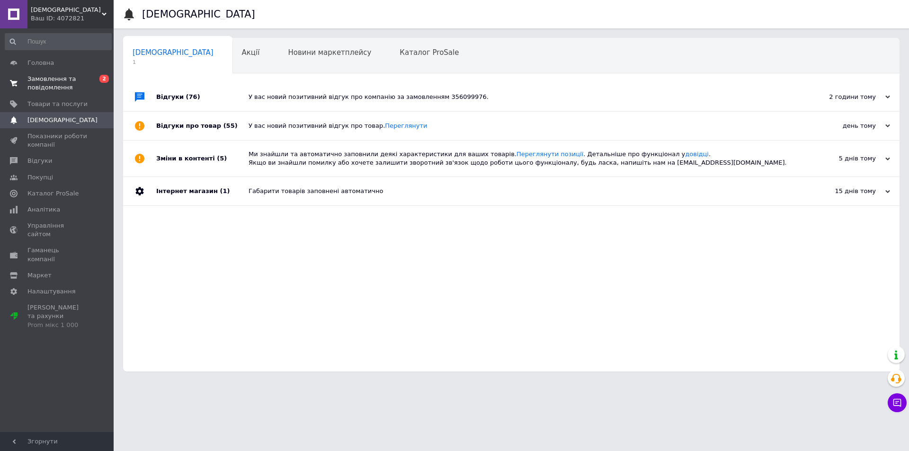
click at [59, 81] on span "Замовлення та повідомлення" at bounding box center [57, 83] width 60 height 17
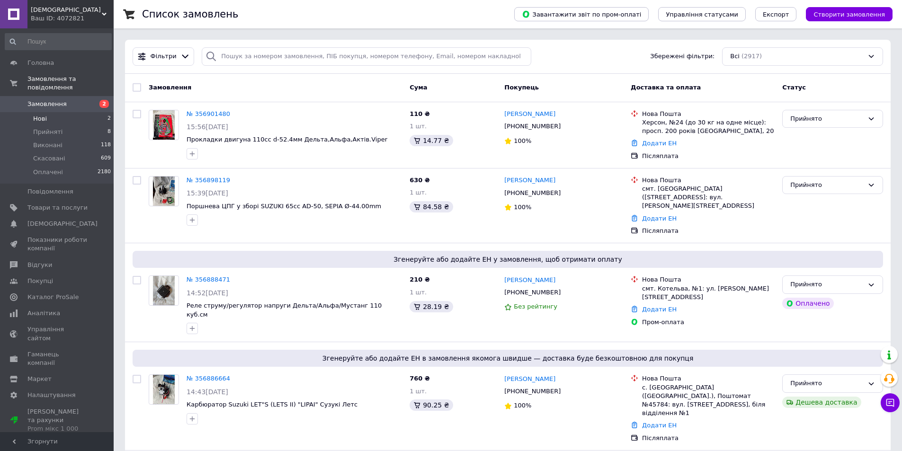
click at [38, 115] on span "Нові" at bounding box center [40, 119] width 14 height 9
